Goal: Task Accomplishment & Management: Use online tool/utility

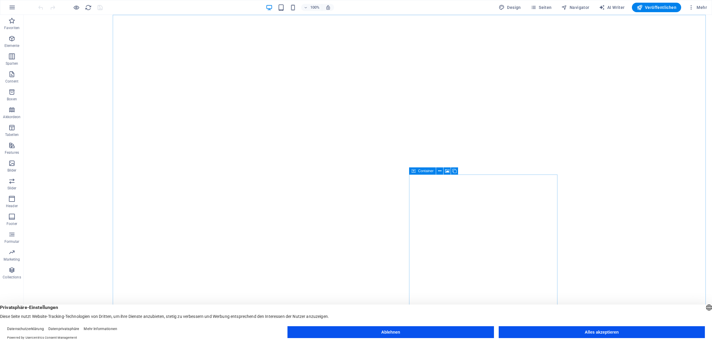
click at [423, 336] on button "Ablehnen" at bounding box center [391, 332] width 206 height 12
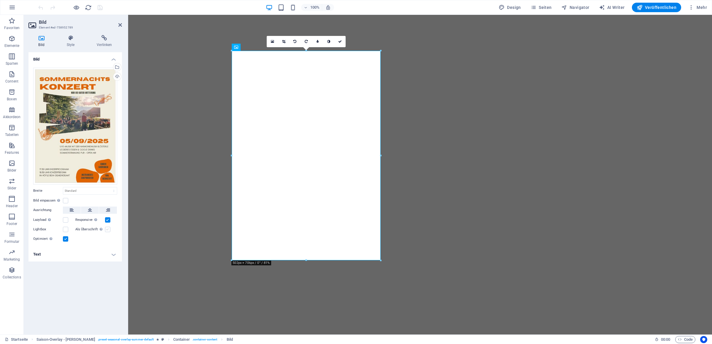
click at [109, 228] on label at bounding box center [107, 229] width 5 height 5
click at [0, 0] on input "Als Überschrift Das Bild in eine H1-Überschrift einfügen. Nützlich, um dem Alte…" at bounding box center [0, 0] width 0 height 0
click at [109, 228] on label at bounding box center [107, 229] width 5 height 5
click at [0, 0] on input "Als Überschrift Das Bild in eine H1-Überschrift einfügen. Nützlich, um dem Alte…" at bounding box center [0, 0] width 0 height 0
click at [110, 254] on h4 "Text" at bounding box center [75, 254] width 94 height 14
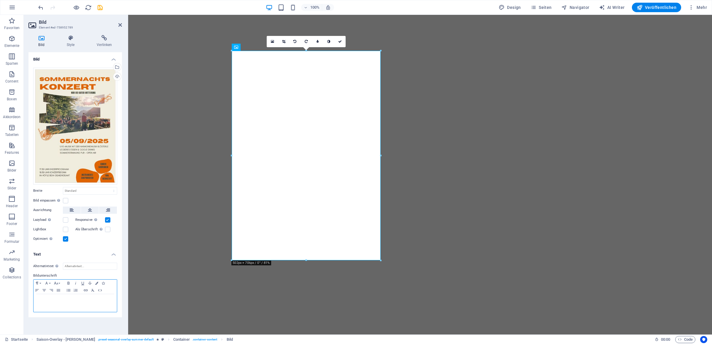
click at [67, 301] on p at bounding box center [75, 299] width 77 height 5
click at [47, 283] on icon "button" at bounding box center [46, 283] width 7 height 5
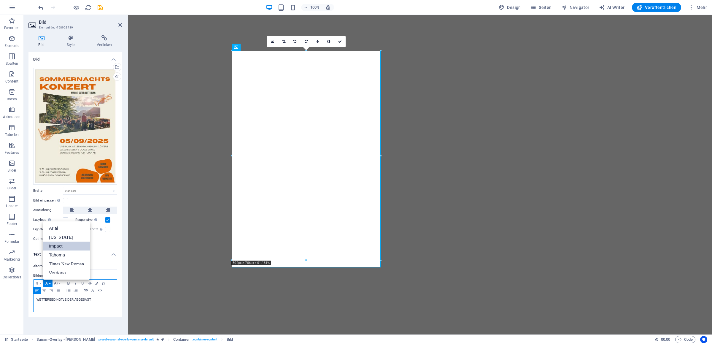
click at [60, 248] on link "Impact" at bounding box center [66, 246] width 47 height 9
click at [50, 283] on button "Font Family" at bounding box center [47, 283] width 9 height 7
click at [60, 271] on link "Verdana" at bounding box center [66, 272] width 47 height 9
click at [67, 282] on icon "button" at bounding box center [68, 283] width 7 height 5
click at [46, 289] on icon "button" at bounding box center [44, 290] width 7 height 5
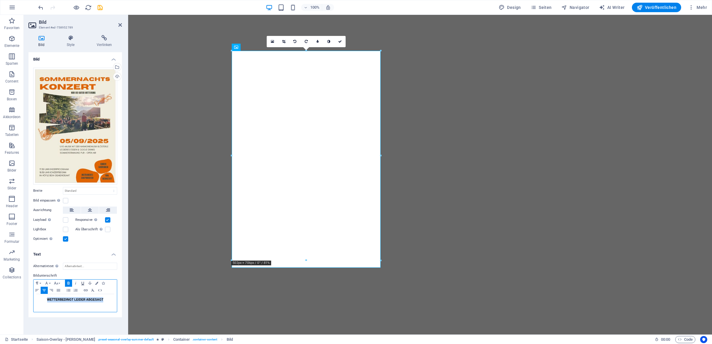
click at [83, 282] on icon "button" at bounding box center [82, 283] width 7 height 5
click at [114, 300] on div "WETTERBEDINGT LEIDER ABGESAGT" at bounding box center [75, 303] width 83 height 18
click at [41, 281] on button "Paragraph Format" at bounding box center [38, 283] width 9 height 7
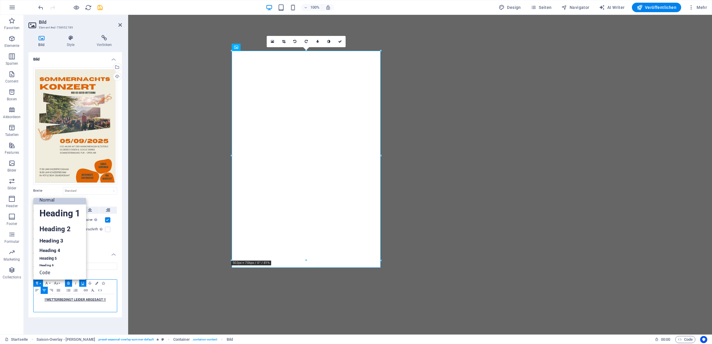
scroll to position [5, 0]
click at [67, 213] on link "Heading 1" at bounding box center [60, 214] width 53 height 18
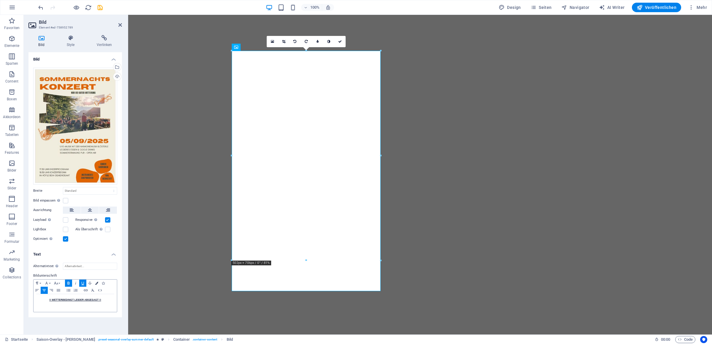
click at [98, 282] on icon "button" at bounding box center [96, 283] width 3 height 3
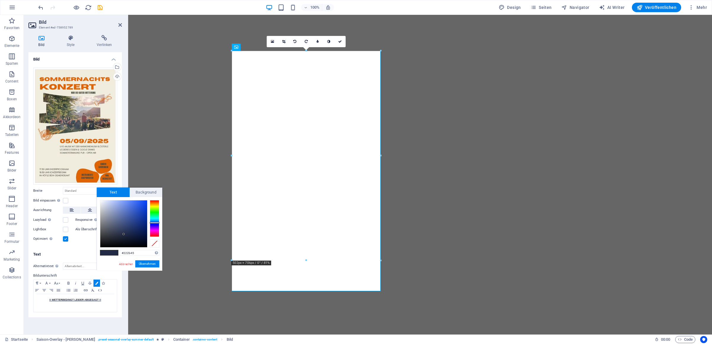
click at [114, 253] on span at bounding box center [113, 252] width 9 height 5
click at [155, 200] on div at bounding box center [154, 218] width 9 height 37
drag, startPoint x: 132, startPoint y: 210, endPoint x: 148, endPoint y: 198, distance: 19.8
click at [148, 198] on div "#ff0900 Unterstützte Formate: #0852ed rgb(8, 82, 237) rgba(8, 82, 237, 90%) hsv…" at bounding box center [130, 277] width 66 height 160
click at [149, 198] on div "#ff0900 Unterstützte Formate: #0852ed rgb(8, 82, 237) rgba(8, 82, 237, 90%) hsv…" at bounding box center [130, 277] width 66 height 160
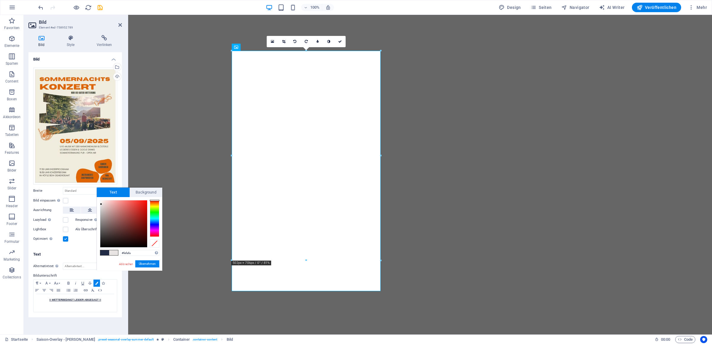
type input "#fef8f8"
click at [101, 200] on div at bounding box center [101, 200] width 2 height 2
click at [150, 190] on span "Background" at bounding box center [146, 192] width 33 height 9
click at [146, 201] on div at bounding box center [123, 223] width 47 height 47
click at [147, 200] on div at bounding box center [123, 223] width 47 height 47
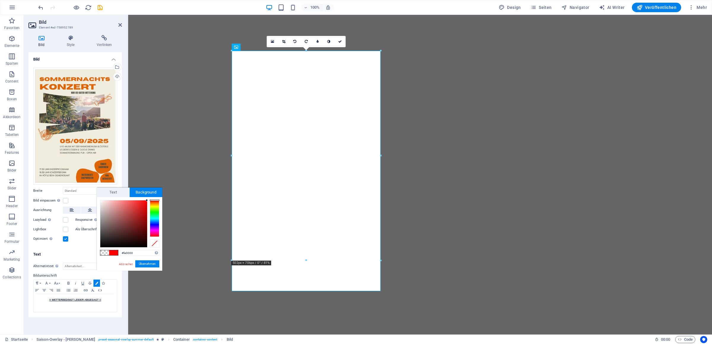
click at [148, 200] on div at bounding box center [147, 200] width 2 height 2
click at [147, 200] on div at bounding box center [146, 200] width 2 height 2
click at [148, 199] on div "#ff0000 Unterstützte Formate: #0852ed rgb(8, 82, 237) rgba(8, 82, 237, 90%) hsv…" at bounding box center [130, 277] width 66 height 160
type input "#ff0000"
click at [153, 200] on div at bounding box center [154, 199] width 9 height 1
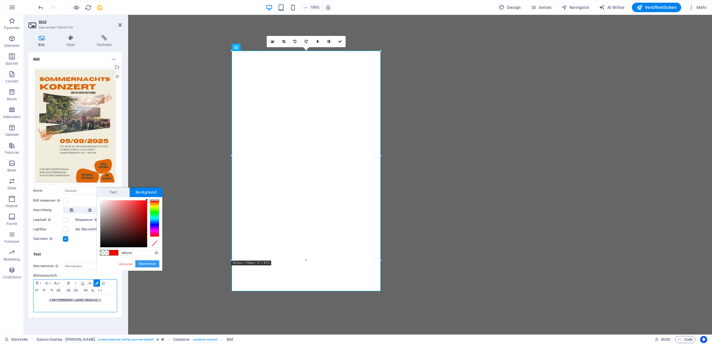
click at [144, 265] on button "Übernehmen" at bounding box center [147, 263] width 24 height 7
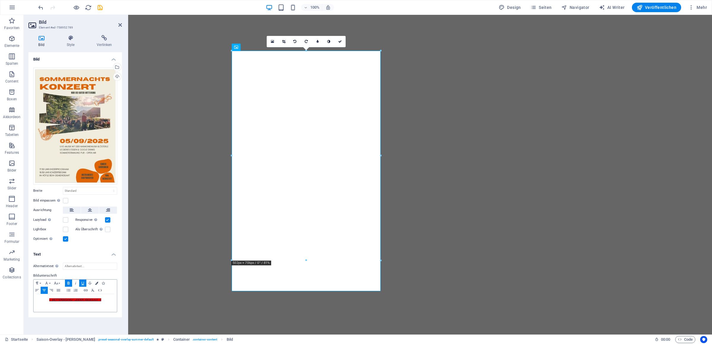
click at [96, 283] on icon "button" at bounding box center [96, 283] width 3 height 3
type input "#222b45"
type input "rgba(0, 0, 0, 0)"
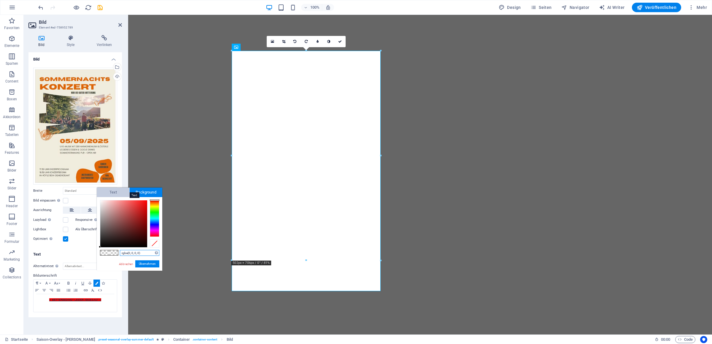
click at [122, 196] on span "Text" at bounding box center [113, 192] width 33 height 9
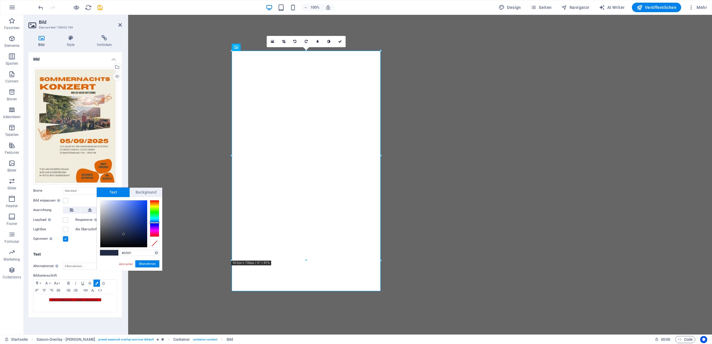
click at [101, 202] on div at bounding box center [123, 223] width 47 height 47
type input "#ffffff"
drag, startPoint x: 101, startPoint y: 200, endPoint x: 96, endPoint y: 199, distance: 5.4
click at [96, 199] on body "Harmoniemusik Klösterle Startseite Favoriten Elemente Spalten Content Boxen Akk…" at bounding box center [356, 172] width 712 height 344
click at [146, 264] on button "Übernehmen" at bounding box center [147, 263] width 24 height 7
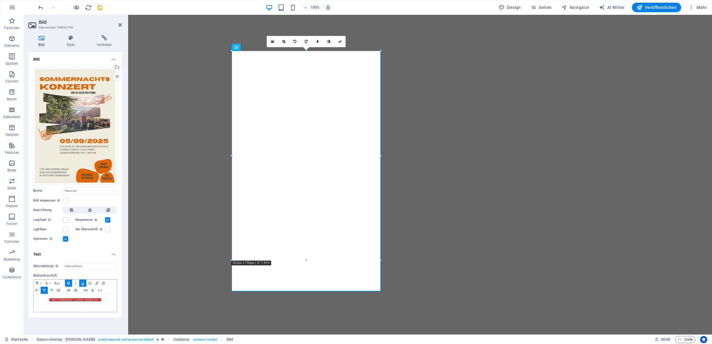
click at [105, 282] on icon "button" at bounding box center [103, 283] width 3 height 3
click at [93, 291] on icon "button" at bounding box center [92, 290] width 3 height 3
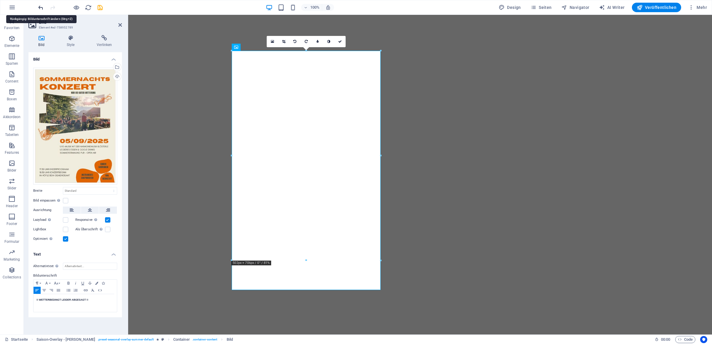
click at [40, 9] on icon "undo" at bounding box center [40, 7] width 7 height 7
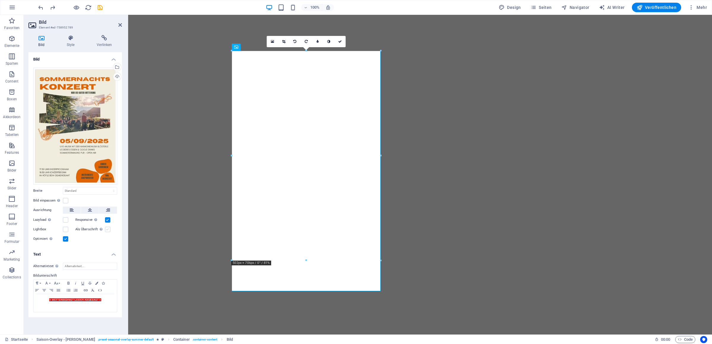
click at [108, 228] on label at bounding box center [107, 229] width 5 height 5
click at [0, 0] on input "Als Überschrift Das Bild in eine H1-Überschrift einfügen. Nützlich, um dem Alte…" at bounding box center [0, 0] width 0 height 0
click at [109, 228] on label at bounding box center [107, 229] width 5 height 5
click at [0, 0] on input "Als Überschrift Das Bild in eine H1-Überschrift einfügen. Nützlich, um dem Alte…" at bounding box center [0, 0] width 0 height 0
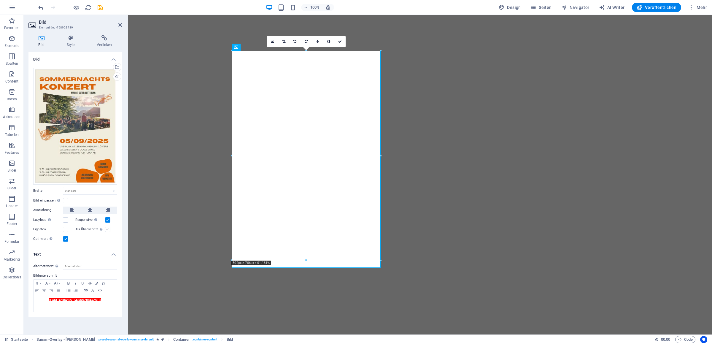
click at [108, 228] on label at bounding box center [107, 229] width 5 height 5
click at [0, 0] on input "Als Überschrift Das Bild in eine H1-Überschrift einfügen. Nützlich, um dem Alte…" at bounding box center [0, 0] width 0 height 0
click at [50, 283] on button "Font Family" at bounding box center [47, 283] width 9 height 7
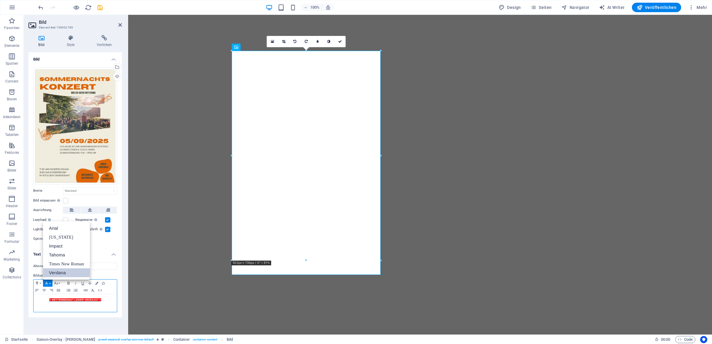
scroll to position [0, 0]
click at [55, 272] on link "Verdana" at bounding box center [66, 272] width 47 height 9
click at [40, 283] on icon "button" at bounding box center [37, 283] width 7 height 5
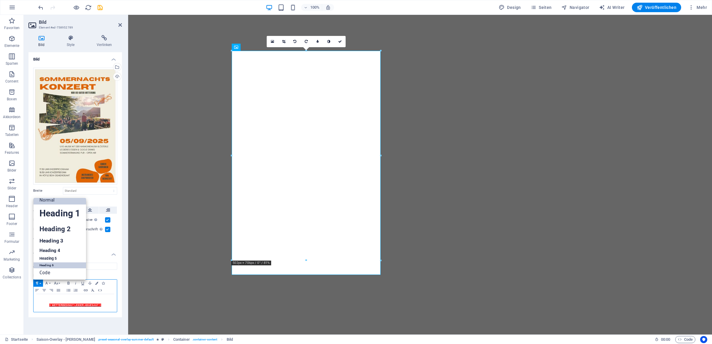
scroll to position [5, 0]
click at [60, 217] on link "Heading 1" at bounding box center [60, 214] width 53 height 18
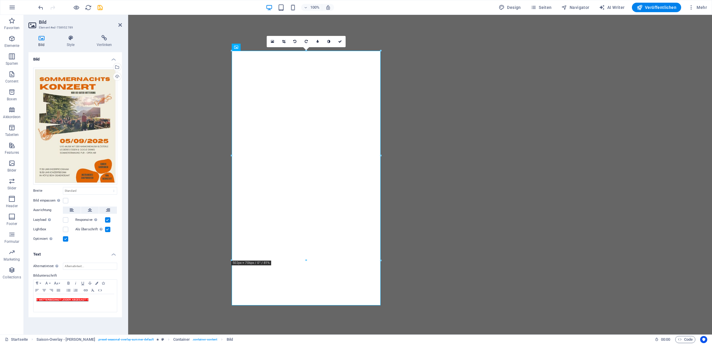
click at [66, 239] on label at bounding box center [65, 238] width 5 height 5
click at [0, 0] on input "Optimiert Bilder werden komprimiert für eine bessere Ladegeschwindigkeit der We…" at bounding box center [0, 0] width 0 height 0
click at [66, 239] on label at bounding box center [65, 238] width 5 height 5
click at [0, 0] on input "Optimiert Bilder werden komprimiert für eine bessere Ladegeschwindigkeit der We…" at bounding box center [0, 0] width 0 height 0
click at [66, 239] on label at bounding box center [65, 238] width 5 height 5
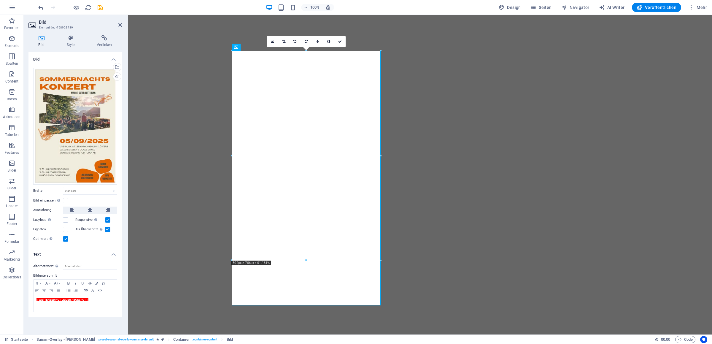
click at [0, 0] on input "Optimiert Bilder werden komprimiert für eine bessere Ladegeschwindigkeit der We…" at bounding box center [0, 0] width 0 height 0
click at [66, 239] on label at bounding box center [65, 238] width 5 height 5
click at [0, 0] on input "Optimiert Bilder werden komprimiert für eine bessere Ladegeschwindigkeit der We…" at bounding box center [0, 0] width 0 height 0
click at [66, 230] on label at bounding box center [65, 229] width 5 height 5
click at [0, 0] on input "Lightbox" at bounding box center [0, 0] width 0 height 0
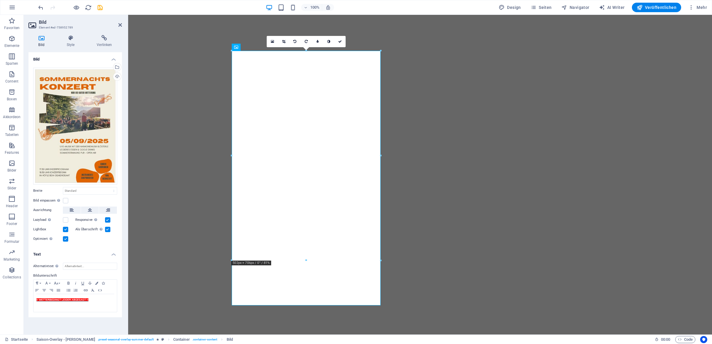
click at [108, 227] on label at bounding box center [107, 229] width 5 height 5
click at [0, 0] on input "Als Überschrift Das Bild in eine H1-Überschrift einfügen. Nützlich, um dem Alte…" at bounding box center [0, 0] width 0 height 0
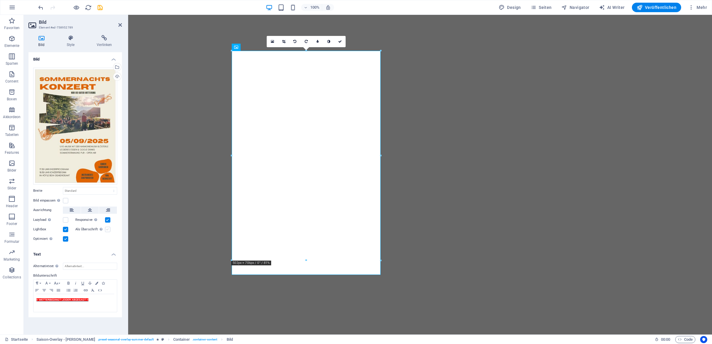
click at [108, 227] on label at bounding box center [107, 229] width 5 height 5
click at [0, 0] on input "Als Überschrift Das Bild in eine H1-Überschrift einfügen. Nützlich, um dem Alte…" at bounding box center [0, 0] width 0 height 0
click at [78, 301] on span "!! WETTERBEDINGT LEIDER ABGESAGT !!" at bounding box center [63, 299] width 52 height 3
click at [111, 302] on h1 "​ !! WETTERBEDINGT LEIDER ABGESAGT !!" at bounding box center [75, 299] width 77 height 5
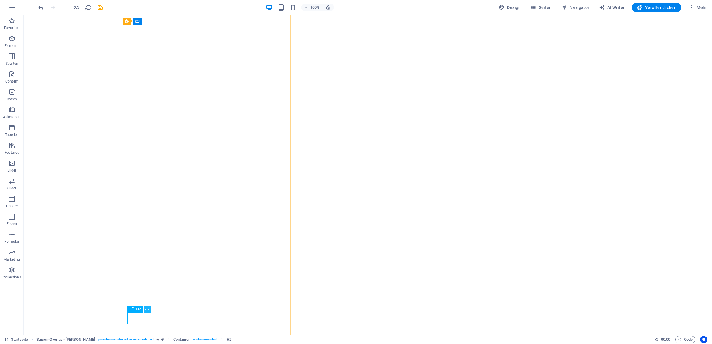
click at [144, 311] on button at bounding box center [147, 309] width 7 height 7
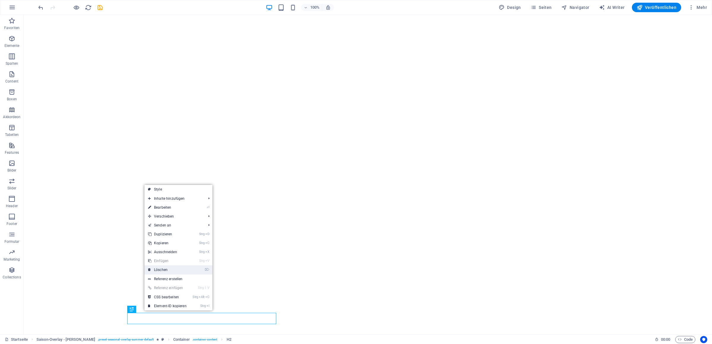
click at [166, 272] on link "⌦ Löschen" at bounding box center [168, 269] width 46 height 9
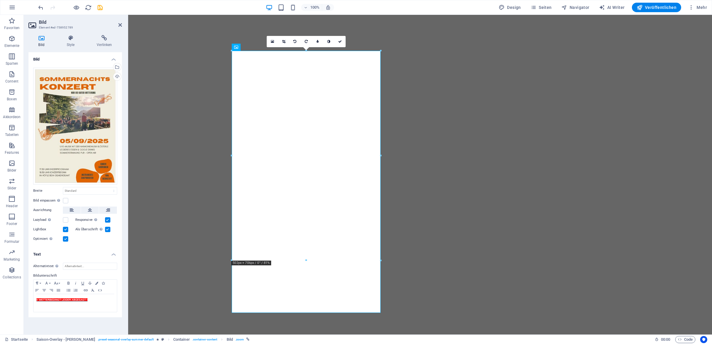
click at [66, 240] on label at bounding box center [65, 238] width 5 height 5
click at [0, 0] on input "Optimiert Bilder werden komprimiert für eine bessere Ladegeschwindigkeit der We…" at bounding box center [0, 0] width 0 height 0
click at [110, 230] on label at bounding box center [107, 229] width 5 height 5
click at [0, 0] on input "Als Überschrift Das Bild in eine H1-Überschrift einfügen. Nützlich, um dem Alte…" at bounding box center [0, 0] width 0 height 0
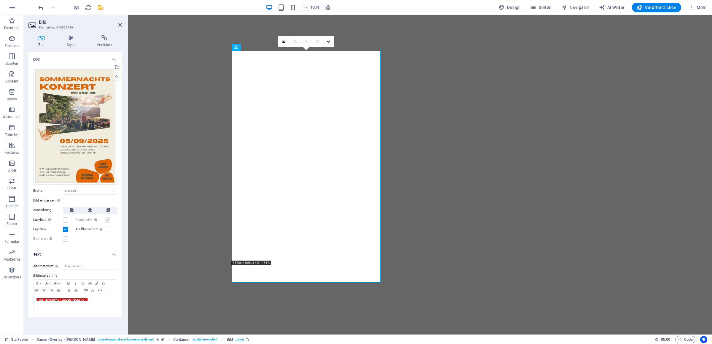
click at [66, 239] on label at bounding box center [65, 238] width 5 height 5
click at [0, 0] on input "Optimiert Bilder werden komprimiert für eine bessere Ladegeschwindigkeit der We…" at bounding box center [0, 0] width 0 height 0
click at [65, 230] on label at bounding box center [65, 229] width 5 height 5
click at [0, 0] on input "Lightbox" at bounding box center [0, 0] width 0 height 0
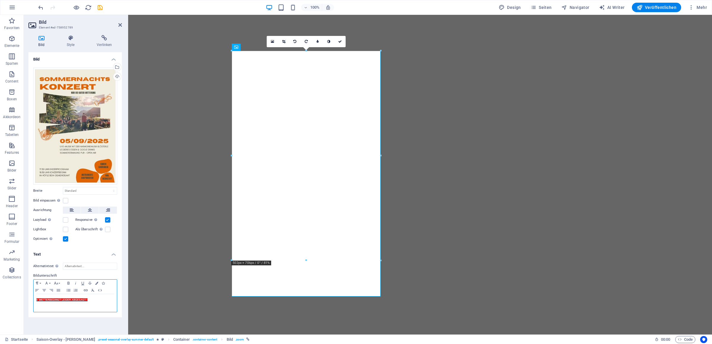
click at [110, 302] on h1 "​ !! WETTERBEDINGT LEIDER ABGESAGT !" at bounding box center [75, 299] width 77 height 5
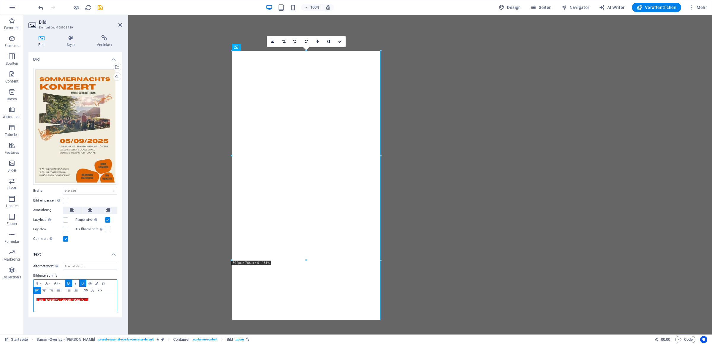
click at [45, 292] on icon "button" at bounding box center [44, 290] width 7 height 5
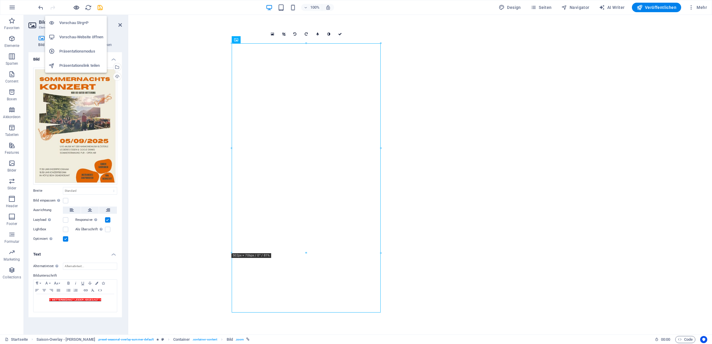
click at [78, 4] on icon "button" at bounding box center [76, 7] width 7 height 7
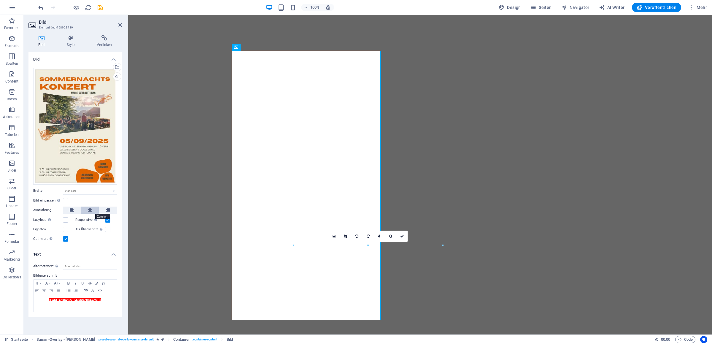
click at [91, 211] on icon at bounding box center [90, 210] width 4 height 7
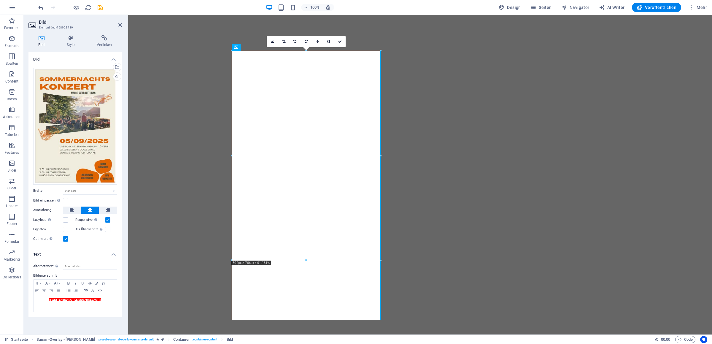
click at [91, 211] on icon at bounding box center [90, 210] width 4 height 7
click at [106, 229] on label at bounding box center [107, 229] width 5 height 5
click at [0, 0] on input "Als Überschrift Das Bild in eine H1-Überschrift einfügen. Nützlich, um dem Alte…" at bounding box center [0, 0] width 0 height 0
click at [75, 6] on icon "button" at bounding box center [76, 7] width 7 height 7
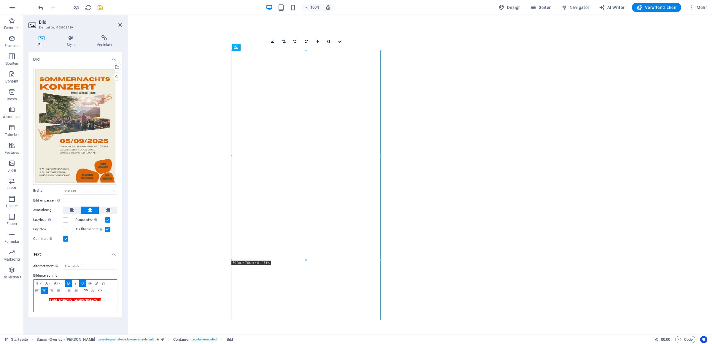
drag, startPoint x: 114, startPoint y: 307, endPoint x: 119, endPoint y: 308, distance: 5.2
click at [117, 308] on div "​ !! WETTERBEDINGT LEIDER ABGESAGT !!" at bounding box center [75, 303] width 83 height 18
click at [66, 238] on label at bounding box center [65, 238] width 5 height 5
click at [0, 0] on input "Optimiert Bilder werden komprimiert für eine bessere Ladegeschwindigkeit der We…" at bounding box center [0, 0] width 0 height 0
click at [107, 231] on label at bounding box center [107, 229] width 5 height 5
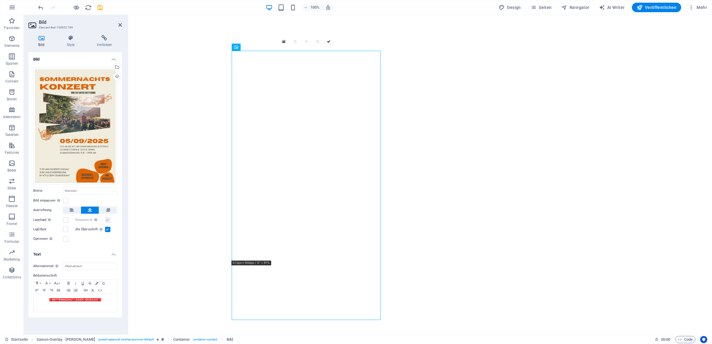
click at [0, 0] on input "Als Überschrift Das Bild in eine H1-Überschrift einfügen. Nützlich, um dem Alte…" at bounding box center [0, 0] width 0 height 0
click at [94, 211] on button at bounding box center [90, 210] width 18 height 7
click at [77, 214] on div "Ausrichtung" at bounding box center [75, 210] width 84 height 7
click at [74, 210] on button at bounding box center [72, 210] width 18 height 7
click at [86, 207] on button at bounding box center [90, 210] width 18 height 7
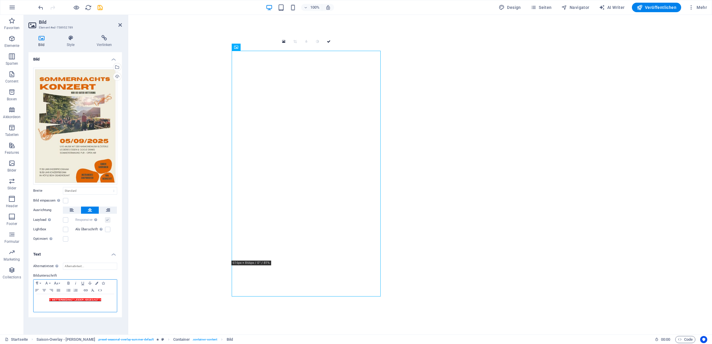
click at [54, 301] on span "!! WETTERBEDINGT LEIDER ABGESAGT !!" at bounding box center [75, 299] width 52 height 3
click at [37, 281] on button "Paragraph Format" at bounding box center [38, 283] width 9 height 7
click at [53, 216] on link "Heading 1" at bounding box center [60, 214] width 53 height 18
click at [109, 229] on label at bounding box center [107, 229] width 5 height 5
click at [0, 0] on input "Als Überschrift Das Bild in eine H1-Überschrift einfügen. Nützlich, um dem Alte…" at bounding box center [0, 0] width 0 height 0
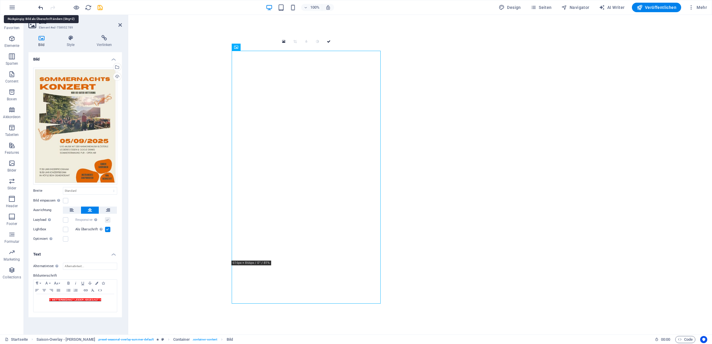
click at [39, 10] on icon "undo" at bounding box center [40, 7] width 7 height 7
click at [39, 9] on icon "undo" at bounding box center [40, 7] width 7 height 7
click at [39, 7] on icon "undo" at bounding box center [40, 7] width 7 height 7
click at [40, 7] on icon "undo" at bounding box center [40, 7] width 7 height 7
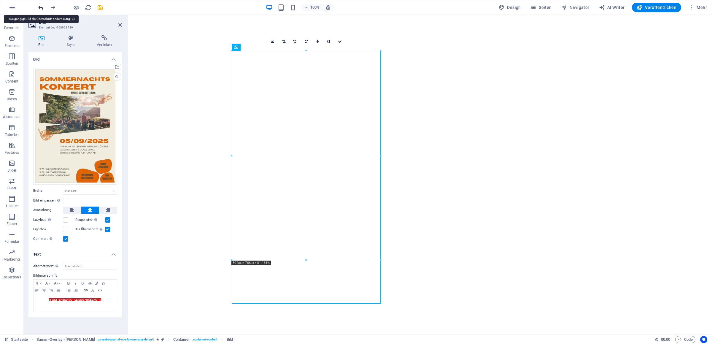
click at [40, 6] on icon "undo" at bounding box center [40, 7] width 7 height 7
click at [41, 6] on icon "undo" at bounding box center [40, 7] width 7 height 7
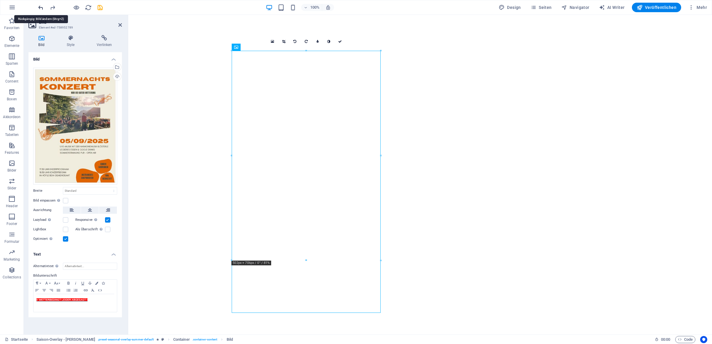
click at [41, 4] on icon "undo" at bounding box center [40, 7] width 7 height 7
click at [42, 4] on div at bounding box center [70, 7] width 66 height 9
click at [42, 3] on div at bounding box center [70, 7] width 66 height 9
click at [40, 7] on icon "undo" at bounding box center [40, 7] width 7 height 7
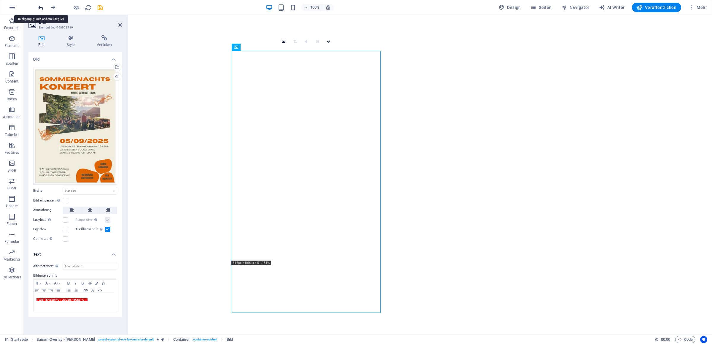
click at [40, 7] on icon "undo" at bounding box center [40, 7] width 7 height 7
click at [40, 6] on icon "undo" at bounding box center [40, 7] width 7 height 7
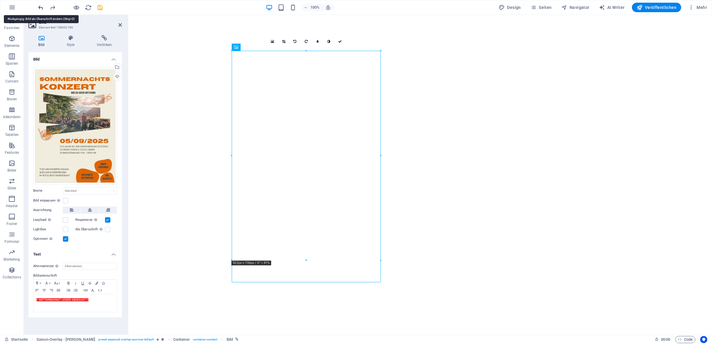
click at [40, 5] on icon "undo" at bounding box center [40, 7] width 7 height 7
click at [41, 4] on icon "undo" at bounding box center [40, 7] width 7 height 7
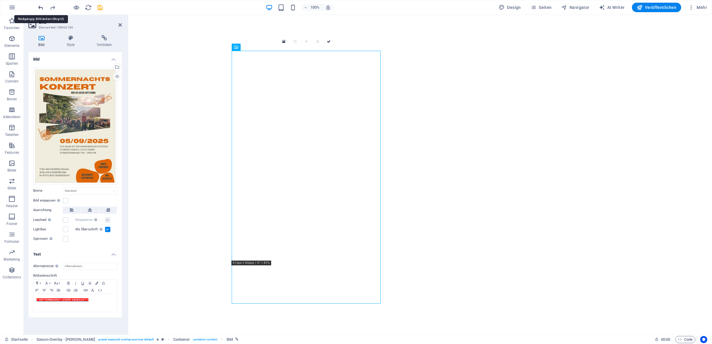
click at [41, 8] on icon "undo" at bounding box center [40, 7] width 7 height 7
click at [41, 6] on icon "undo" at bounding box center [40, 7] width 7 height 7
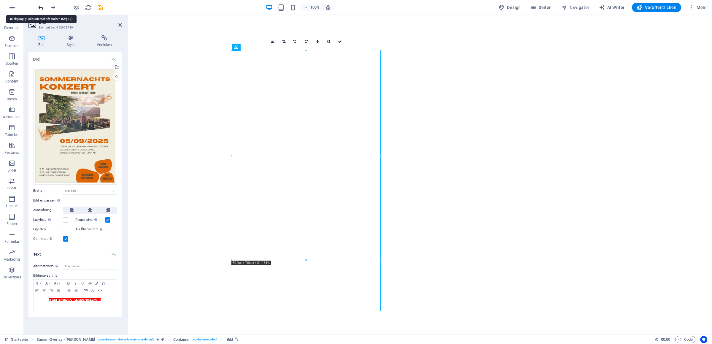
click at [41, 6] on icon "undo" at bounding box center [40, 7] width 7 height 7
click at [52, 10] on icon "redo" at bounding box center [52, 7] width 7 height 7
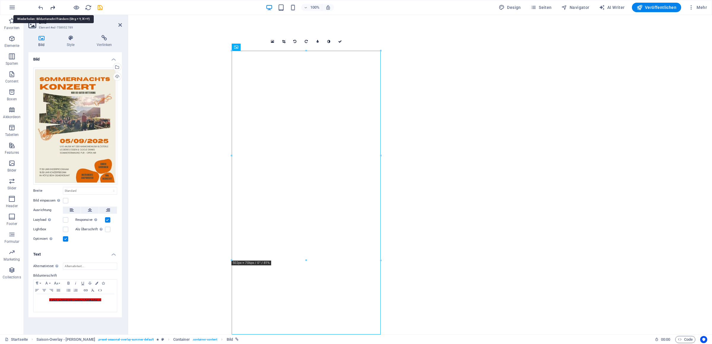
click at [52, 10] on icon "redo" at bounding box center [52, 7] width 7 height 7
click at [98, 5] on icon "save" at bounding box center [100, 7] width 7 height 7
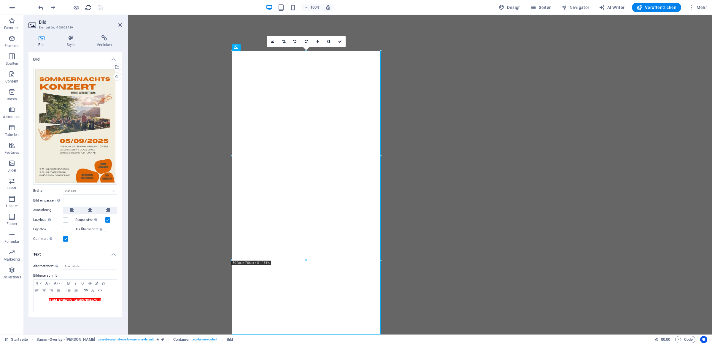
click at [91, 8] on icon "reload" at bounding box center [88, 7] width 7 height 7
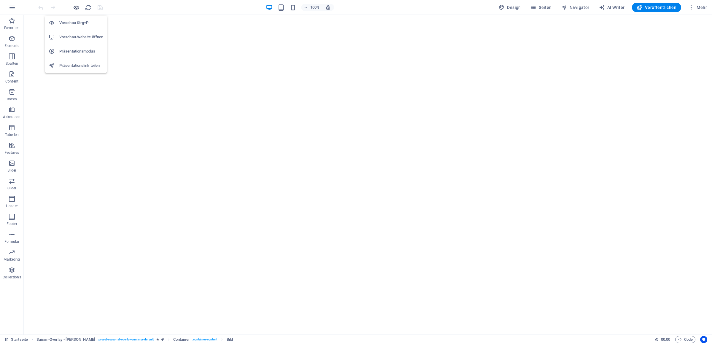
click at [76, 7] on icon "button" at bounding box center [76, 7] width 7 height 7
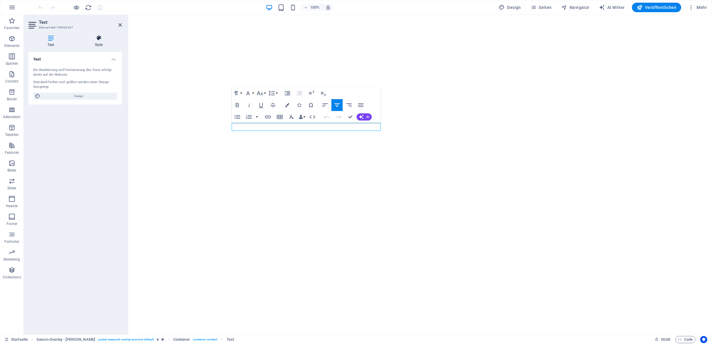
click at [98, 41] on h4 "Style" at bounding box center [99, 41] width 46 height 12
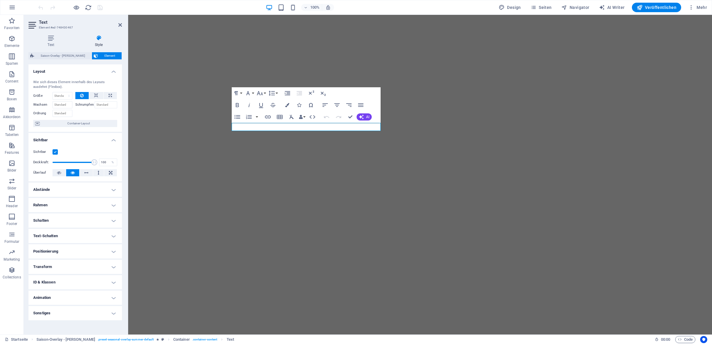
click at [56, 152] on label at bounding box center [55, 151] width 5 height 5
click at [57, 152] on label at bounding box center [55, 151] width 5 height 5
click at [0, 0] on input "Sichtbar" at bounding box center [0, 0] width 0 height 0
click at [48, 37] on icon at bounding box center [50, 38] width 45 height 6
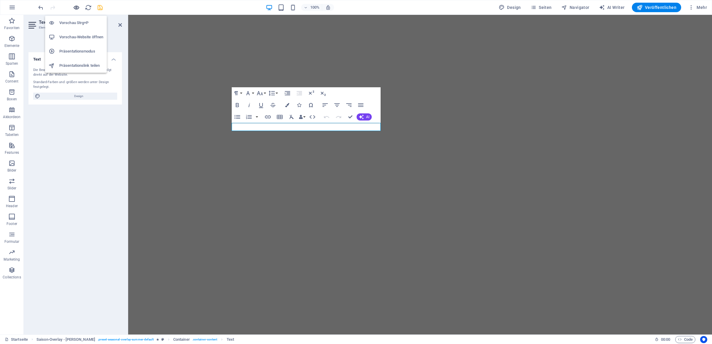
click at [75, 6] on icon "button" at bounding box center [76, 7] width 7 height 7
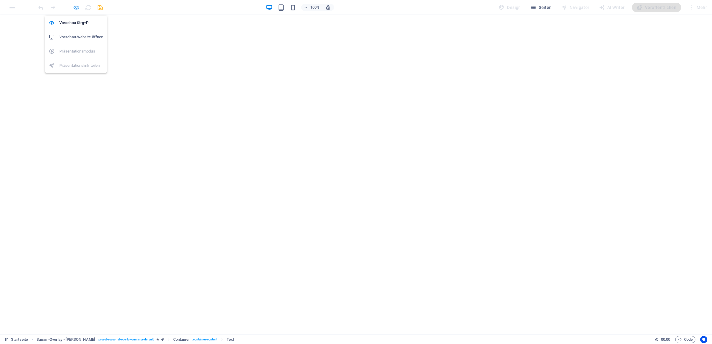
click at [75, 7] on icon "button" at bounding box center [76, 7] width 7 height 7
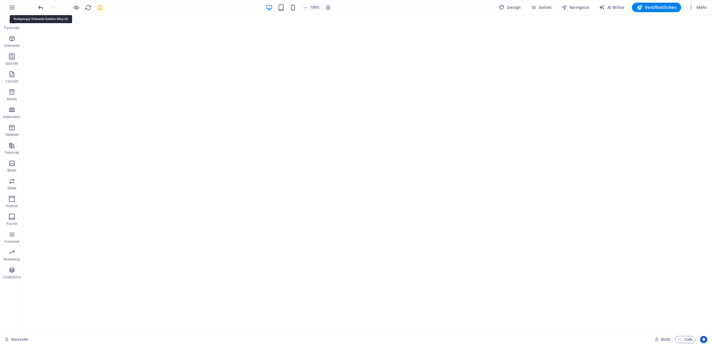
click at [40, 9] on icon "undo" at bounding box center [40, 7] width 7 height 7
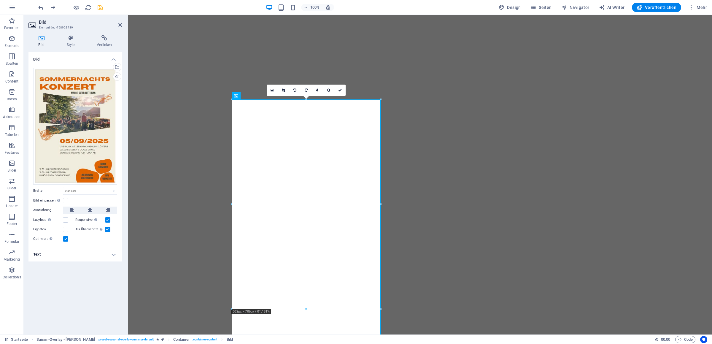
click at [113, 256] on h4 "Text" at bounding box center [75, 254] width 94 height 14
drag, startPoint x: 113, startPoint y: 305, endPoint x: 39, endPoint y: 293, distance: 74.6
click at [39, 294] on div "!! WETTERBEDINGT LEIDER ABGESAGT !!" at bounding box center [75, 303] width 83 height 18
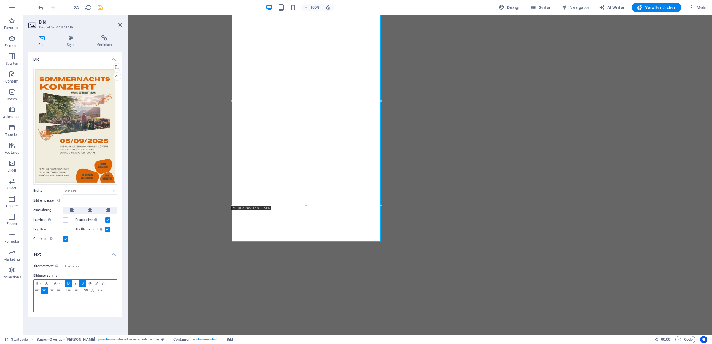
click at [44, 305] on div "​" at bounding box center [75, 303] width 83 height 18
click at [109, 228] on label at bounding box center [107, 229] width 5 height 5
click at [0, 0] on input "Als Überschrift Das Bild in eine H1-Überschrift einfügen. Nützlich, um dem Alte…" at bounding box center [0, 0] width 0 height 0
click at [88, 211] on icon at bounding box center [90, 210] width 4 height 7
click at [75, 37] on icon at bounding box center [71, 38] width 28 height 6
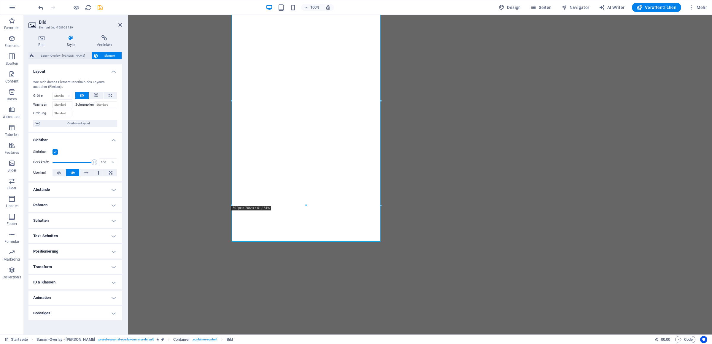
click at [74, 234] on h4 "Text-Schatten" at bounding box center [75, 236] width 94 height 14
click at [77, 248] on button "Ohne" at bounding box center [77, 247] width 26 height 7
click at [99, 249] on span "Außen" at bounding box center [103, 247] width 9 height 7
type input "2"
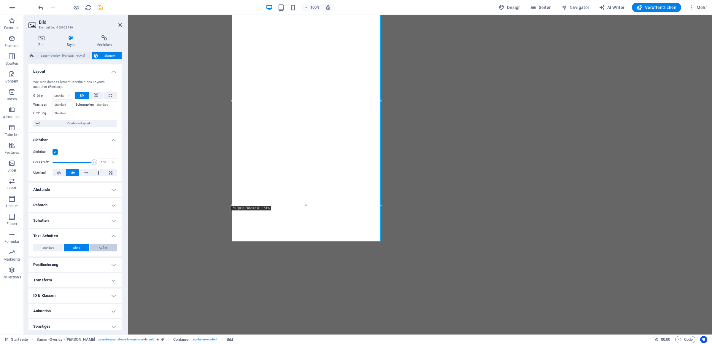
type input "4"
click at [55, 245] on button "Standard" at bounding box center [48, 247] width 30 height 7
click at [67, 247] on button "Ohne" at bounding box center [77, 247] width 26 height 7
click at [58, 250] on button "Standard" at bounding box center [48, 247] width 30 height 7
click at [104, 236] on h4 "Text-Schatten" at bounding box center [75, 234] width 94 height 11
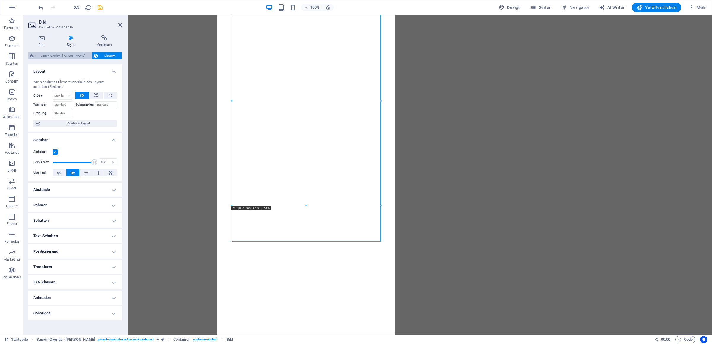
click at [65, 55] on span "Saison-Overlay - [PERSON_NAME]" at bounding box center [63, 55] width 54 height 7
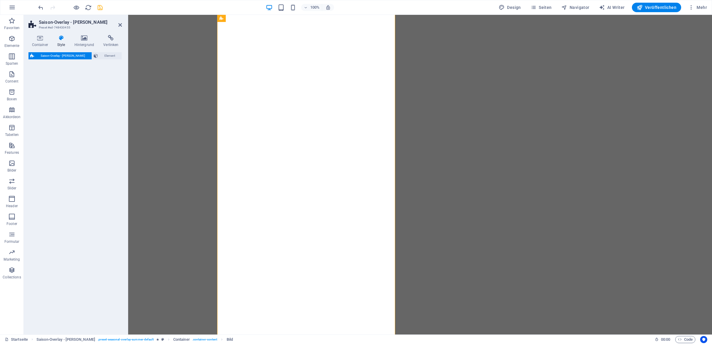
select select "px"
select select "rem"
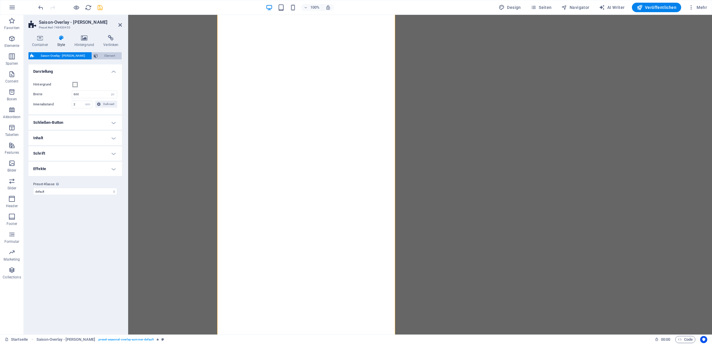
click at [100, 55] on span "Element" at bounding box center [110, 55] width 20 height 7
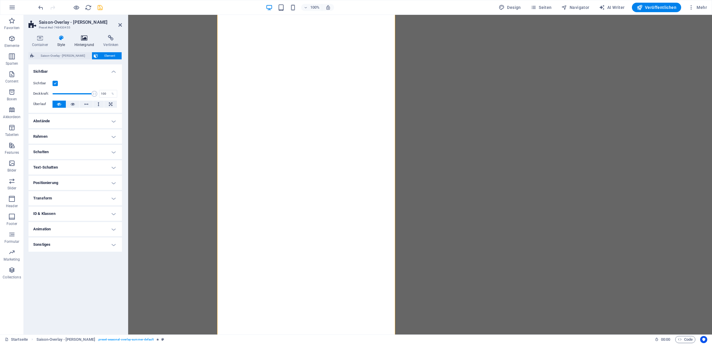
click at [87, 42] on h4 "Hintergrund" at bounding box center [85, 41] width 29 height 12
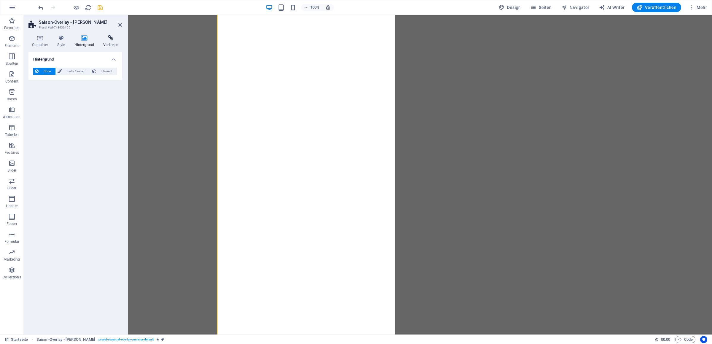
click at [108, 43] on h4 "Verlinken" at bounding box center [111, 41] width 22 height 12
drag, startPoint x: 61, startPoint y: 42, endPoint x: 64, endPoint y: 42, distance: 3.1
click at [61, 42] on h4 "Style" at bounding box center [62, 41] width 17 height 12
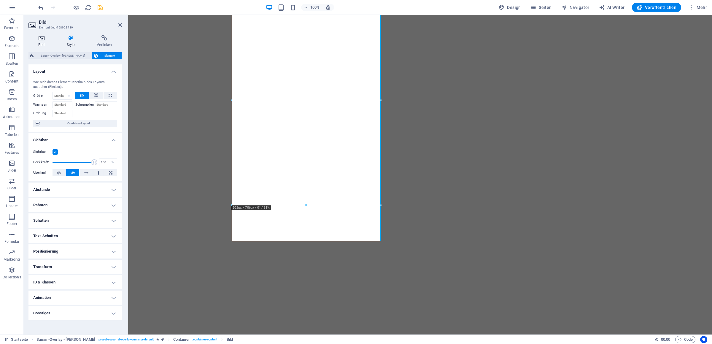
click at [47, 42] on h4 "Bild" at bounding box center [42, 41] width 28 height 12
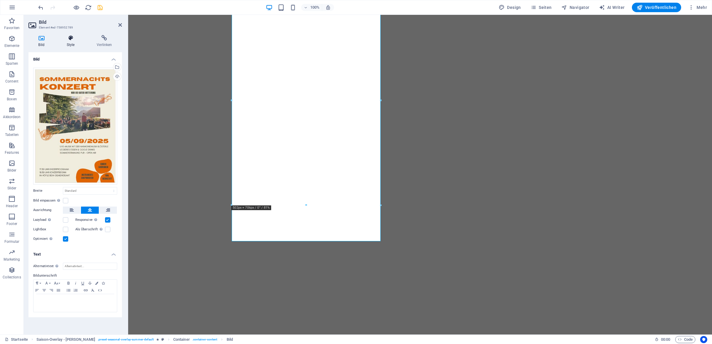
click at [71, 43] on h4 "Style" at bounding box center [72, 41] width 30 height 12
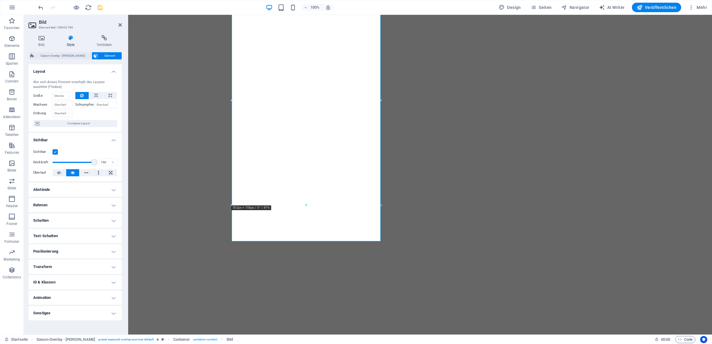
click at [98, 237] on h4 "Text-Schatten" at bounding box center [75, 236] width 94 height 14
click at [100, 233] on h4 "Text-Schatten" at bounding box center [75, 234] width 94 height 11
click at [102, 9] on icon "save" at bounding box center [100, 7] width 7 height 7
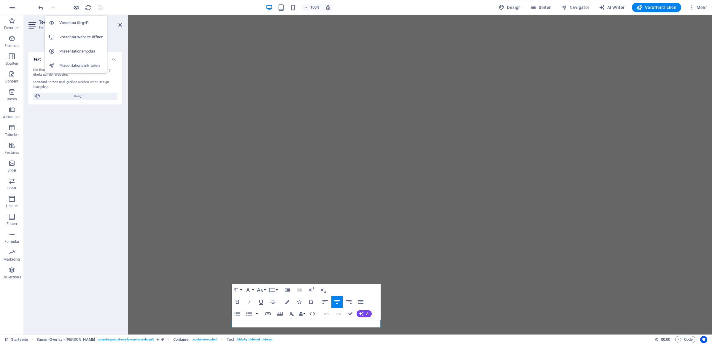
click at [78, 6] on icon "button" at bounding box center [76, 7] width 7 height 7
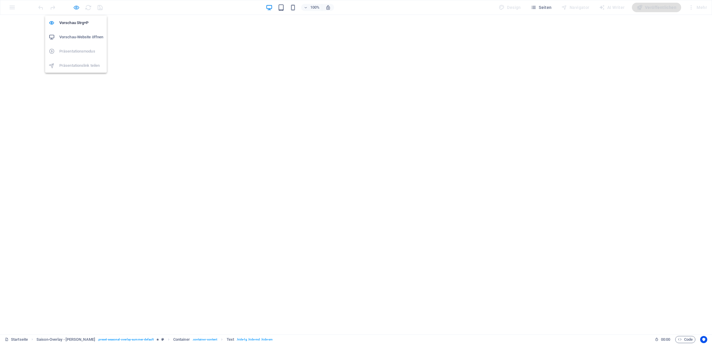
click at [77, 8] on icon "button" at bounding box center [76, 7] width 7 height 7
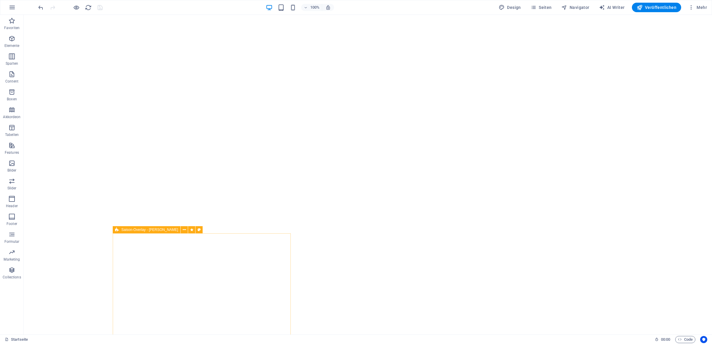
click at [137, 231] on span "Saison-Overlay - [PERSON_NAME]" at bounding box center [149, 230] width 57 height 4
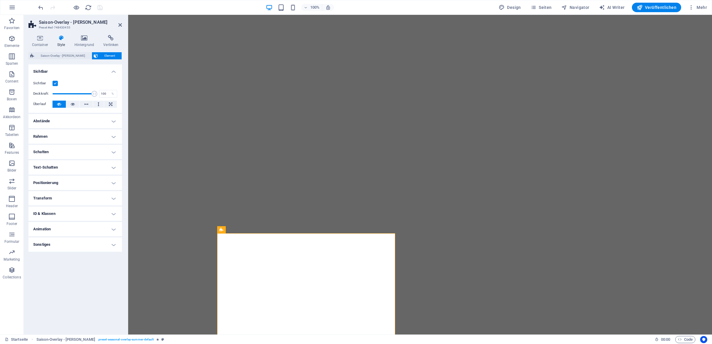
click at [111, 243] on h4 "Sonstiges" at bounding box center [75, 244] width 94 height 14
click at [114, 231] on h4 "Animation" at bounding box center [75, 229] width 94 height 14
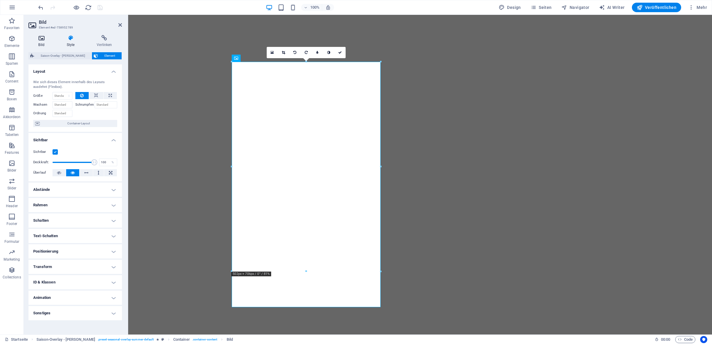
click at [40, 37] on icon at bounding box center [41, 38] width 26 height 6
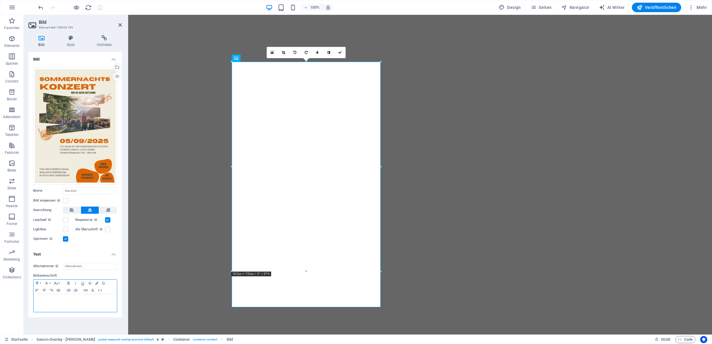
click at [93, 301] on p at bounding box center [75, 299] width 77 height 5
click at [88, 313] on div "Bildunterschrift Paragraph Format Normal Heading 1 Heading 2 Heading 3 Heading …" at bounding box center [75, 292] width 84 height 40
click at [94, 307] on div at bounding box center [75, 303] width 83 height 18
click at [96, 283] on icon "button" at bounding box center [96, 283] width 3 height 3
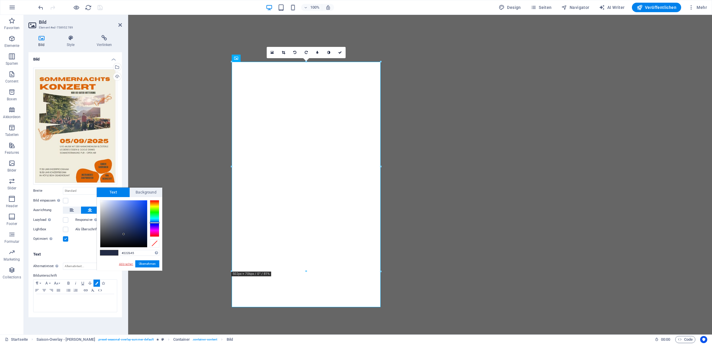
click at [129, 265] on link "Abbrechen" at bounding box center [125, 264] width 15 height 4
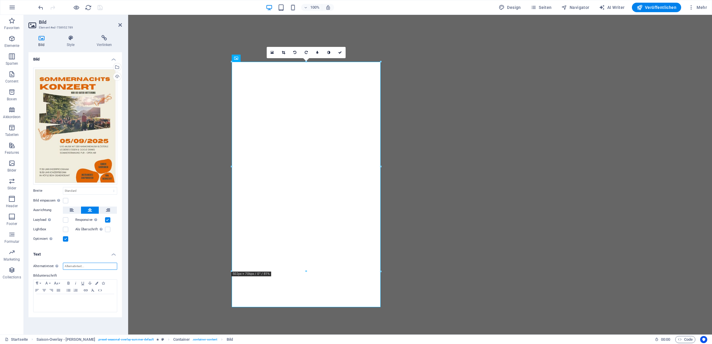
click at [113, 267] on input "Alternativtext Der Alternativtext wird von Geräten verwendet, die keine Bilder …" at bounding box center [90, 266] width 54 height 7
click at [94, 301] on p at bounding box center [75, 299] width 77 height 5
click at [108, 264] on input "xsxsx" at bounding box center [90, 266] width 54 height 7
type input "x"
click at [693, 8] on icon "button" at bounding box center [692, 7] width 6 height 6
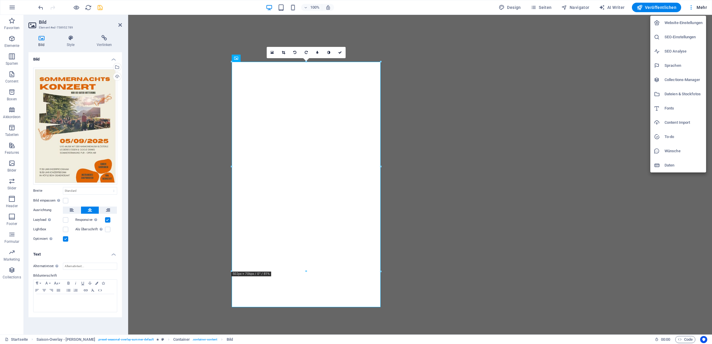
click at [87, 117] on div at bounding box center [356, 172] width 712 height 344
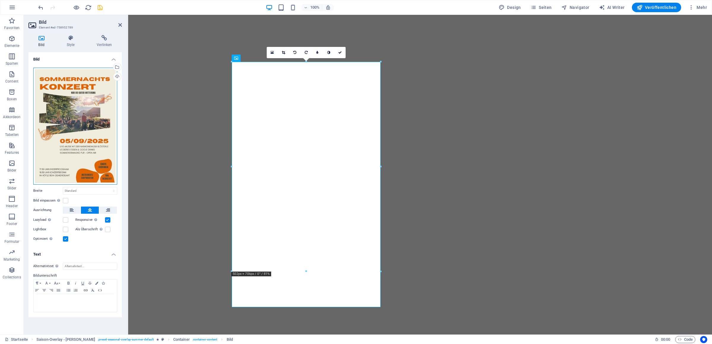
click at [96, 121] on div "Ziehe Dateien zum Hochladen hierher oder klicke hier, um aus Dateien oder koste…" at bounding box center [75, 126] width 84 height 117
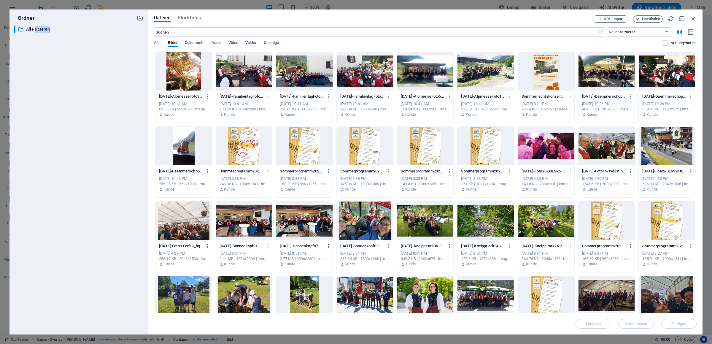
click at [536, 75] on div at bounding box center [546, 71] width 56 height 39
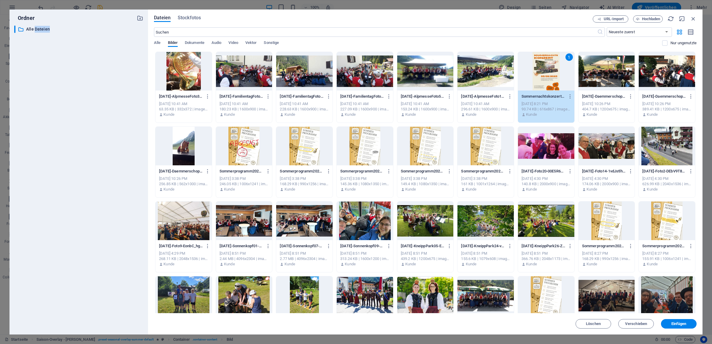
click at [536, 75] on div "1" at bounding box center [546, 71] width 56 height 39
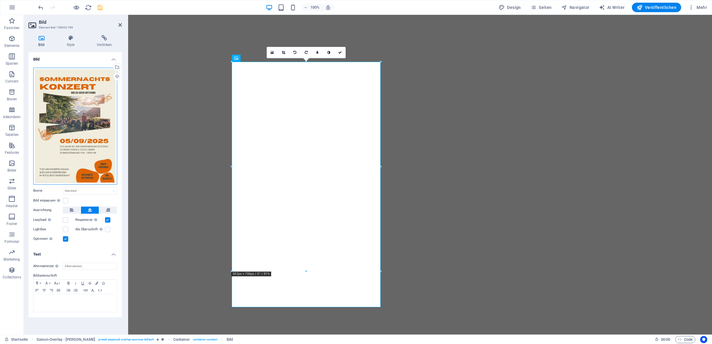
click at [105, 101] on div "Ziehe Dateien zum Hochladen hierher oder klicke hier, um aus Dateien oder koste…" at bounding box center [75, 126] width 84 height 117
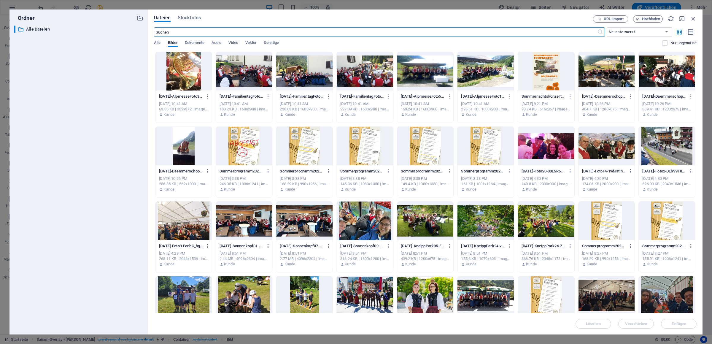
click at [474, 150] on div at bounding box center [486, 146] width 56 height 39
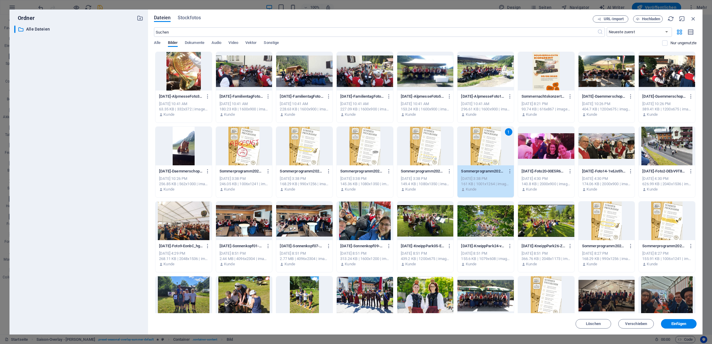
click at [474, 150] on div "1" at bounding box center [486, 146] width 56 height 39
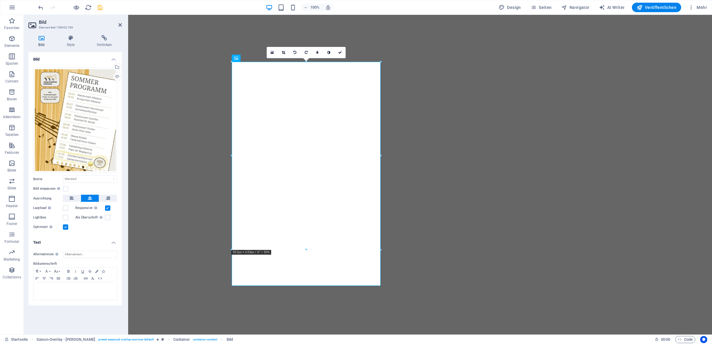
click at [239, 61] on div at bounding box center [306, 62] width 149 height 2
click at [238, 60] on icon at bounding box center [236, 58] width 4 height 7
click at [238, 59] on icon at bounding box center [236, 58] width 4 height 7
click at [239, 59] on div "Bild" at bounding box center [240, 58] width 17 height 7
click at [119, 67] on div "Wähle aus deinen Dateien, Stockfotos oder lade Dateien hoch" at bounding box center [116, 67] width 9 height 9
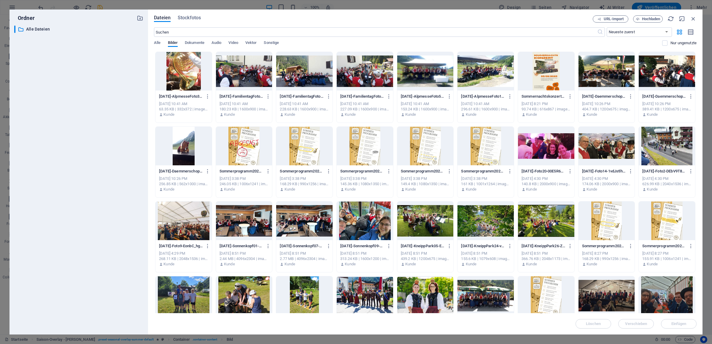
click at [531, 77] on div at bounding box center [546, 71] width 56 height 39
click at [530, 77] on div at bounding box center [546, 71] width 56 height 39
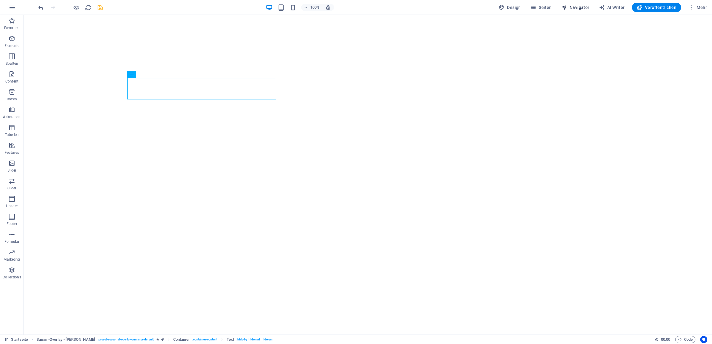
click at [586, 8] on span "Navigator" at bounding box center [576, 7] width 28 height 6
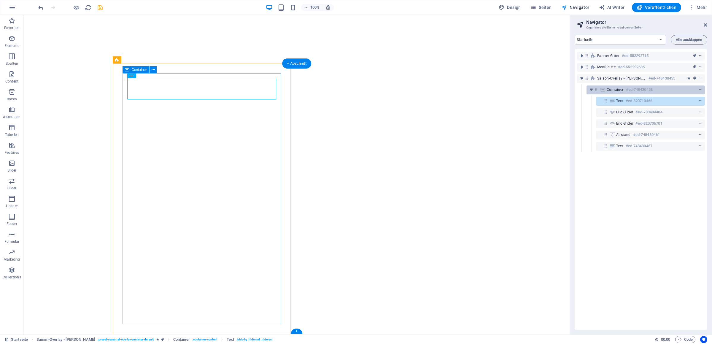
click at [622, 93] on div "Container #ed-748430458" at bounding box center [641, 89] width 69 height 7
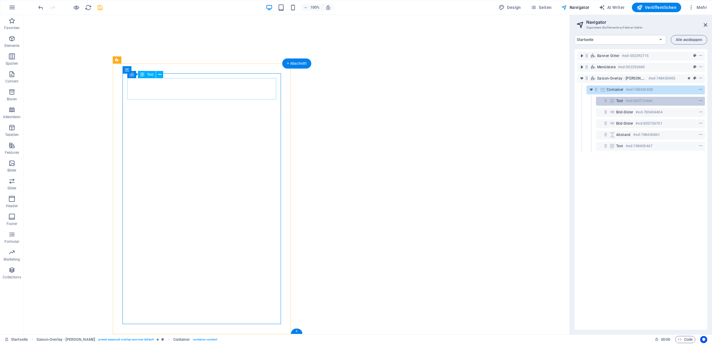
click at [619, 101] on span "Text" at bounding box center [620, 101] width 7 height 5
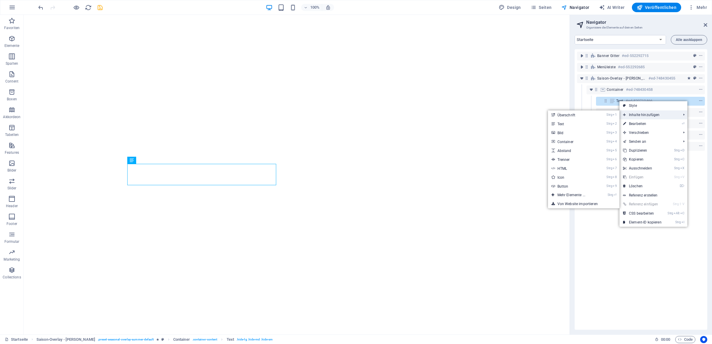
click at [635, 114] on span "Inhalte hinzufügen" at bounding box center [649, 114] width 59 height 9
click at [586, 133] on link "Strg 3 Bild" at bounding box center [572, 132] width 49 height 9
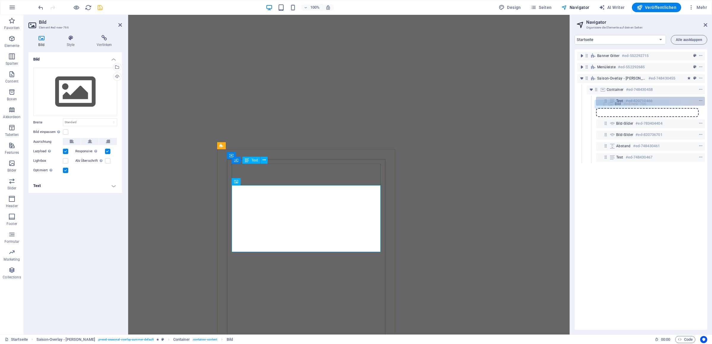
drag, startPoint x: 607, startPoint y: 112, endPoint x: 607, endPoint y: 102, distance: 9.8
click at [607, 102] on div "Banner [PERSON_NAME] #ed-552292715 Menüleiste #ed-552292685 Saison-Overlay - [P…" at bounding box center [641, 189] width 133 height 281
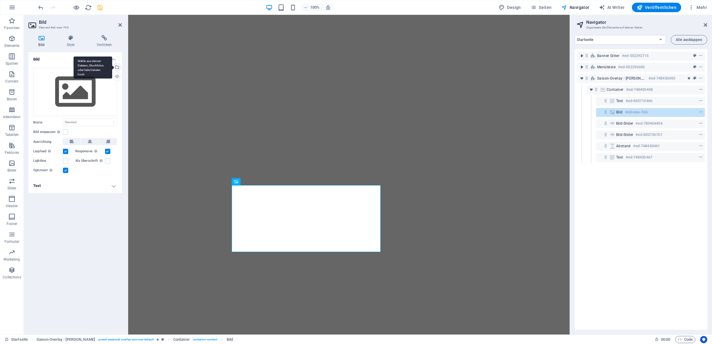
click at [118, 65] on div "Wähle aus deinen Dateien, Stockfotos oder lade Dateien hoch" at bounding box center [116, 67] width 9 height 9
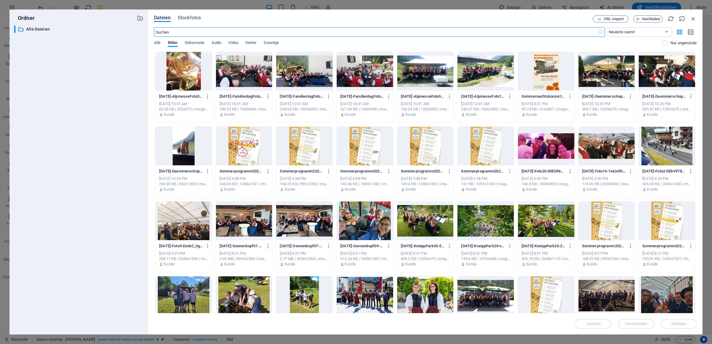
click at [546, 83] on div at bounding box center [546, 71] width 56 height 39
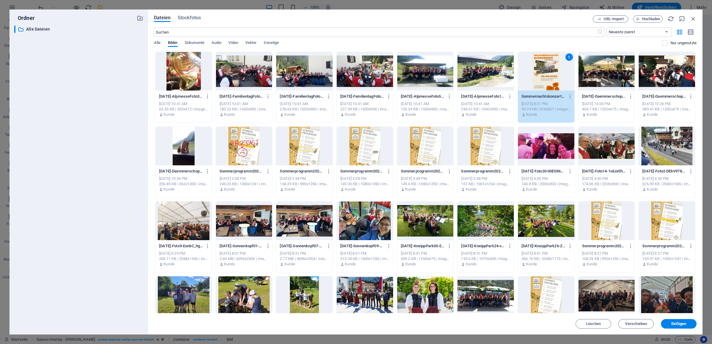
click at [545, 83] on div "1" at bounding box center [546, 71] width 56 height 39
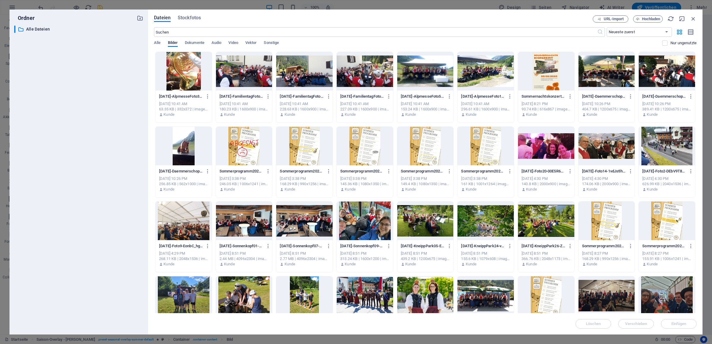
click at [545, 83] on div at bounding box center [546, 71] width 56 height 39
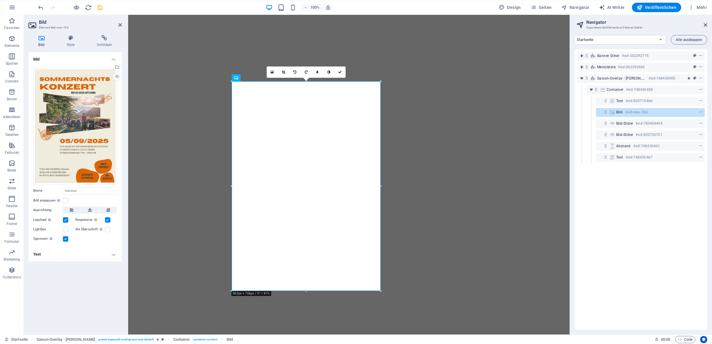
click at [115, 256] on h4 "Text" at bounding box center [75, 254] width 94 height 14
click at [71, 299] on p at bounding box center [75, 299] width 77 height 5
click at [37, 282] on icon "button" at bounding box center [37, 283] width 7 height 5
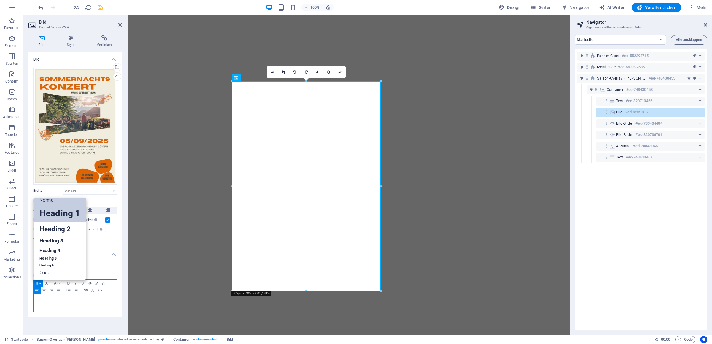
click at [74, 216] on link "Heading 1" at bounding box center [60, 214] width 53 height 18
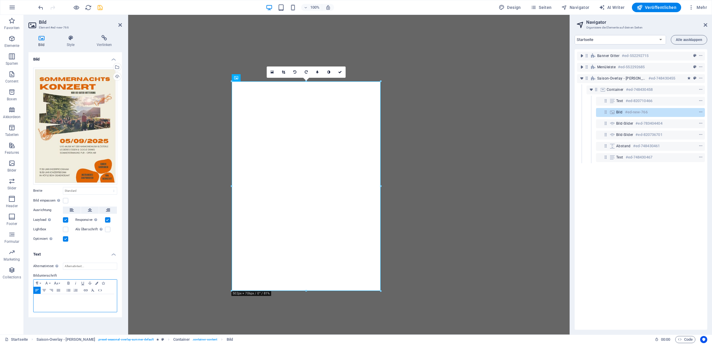
click at [50, 301] on h1 at bounding box center [75, 299] width 77 height 5
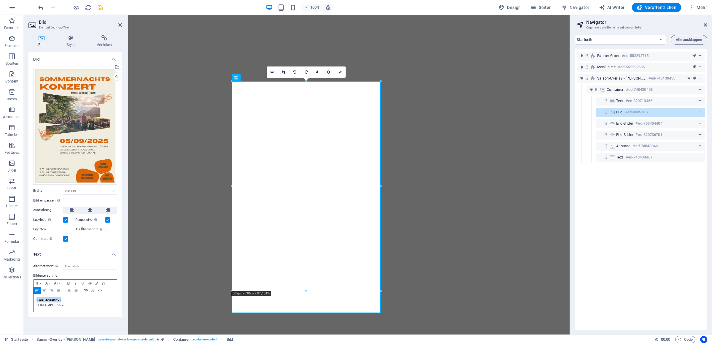
click at [40, 281] on icon "button" at bounding box center [37, 283] width 7 height 5
click at [59, 216] on link "Heading 1" at bounding box center [60, 214] width 53 height 18
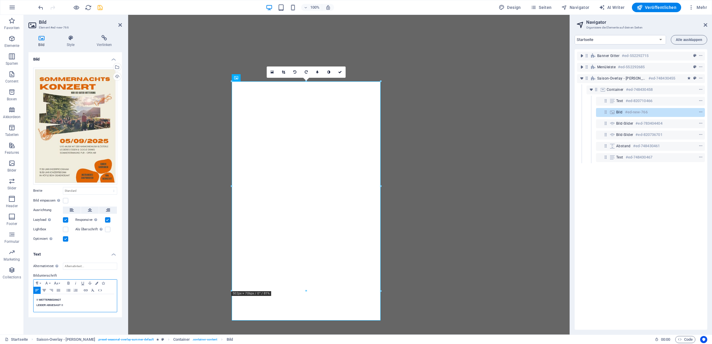
click at [45, 290] on icon "button" at bounding box center [44, 290] width 4 height 2
click at [51, 283] on button "Font Family" at bounding box center [47, 283] width 9 height 7
click at [58, 284] on icon "button" at bounding box center [56, 283] width 4 height 3
click at [61, 267] on link "24" at bounding box center [63, 267] width 21 height 9
click at [55, 283] on icon "button" at bounding box center [56, 283] width 4 height 3
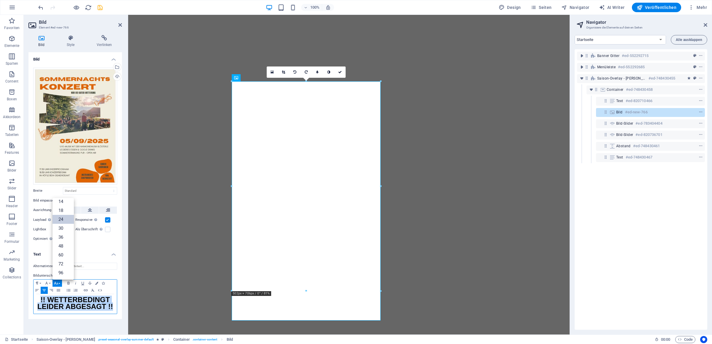
scroll to position [48, 0]
click at [63, 230] on link "30" at bounding box center [63, 228] width 21 height 9
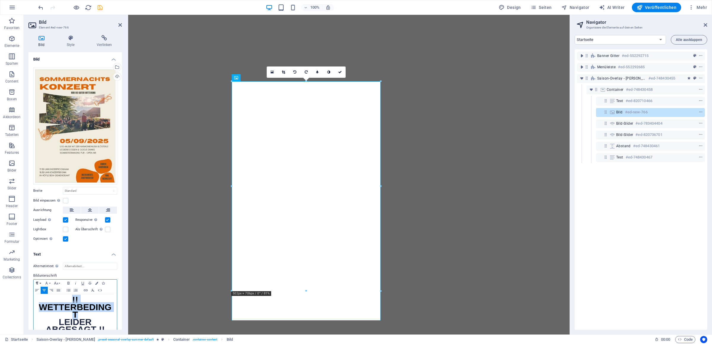
click at [37, 281] on icon "button" at bounding box center [37, 283] width 7 height 5
click at [57, 206] on link "Heading 1" at bounding box center [60, 214] width 53 height 18
click at [42, 6] on icon "undo" at bounding box center [40, 7] width 7 height 7
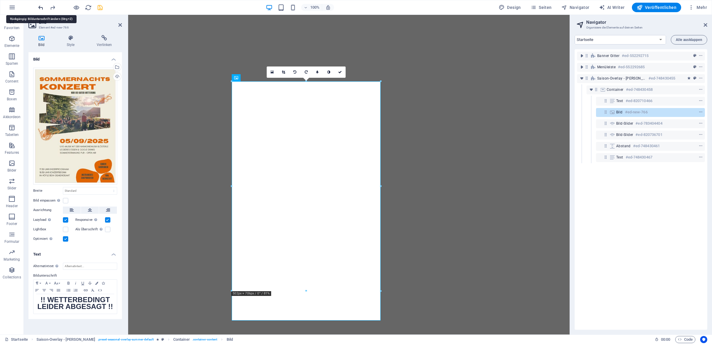
click at [43, 6] on icon "undo" at bounding box center [40, 7] width 7 height 7
click at [66, 309] on div "!! WETTERBEDINGT LEIDER ABGESAGT !!" at bounding box center [75, 303] width 83 height 18
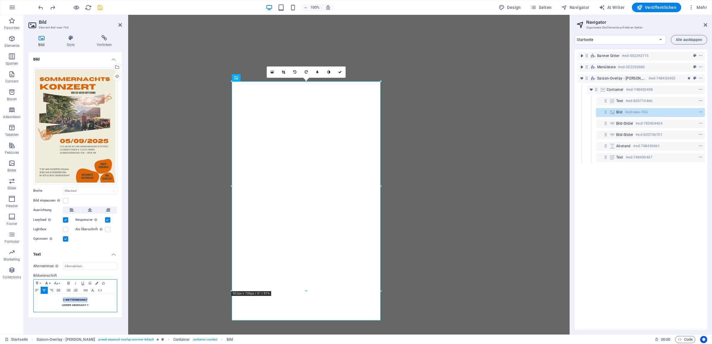
click at [48, 281] on icon "button" at bounding box center [46, 283] width 7 height 5
click at [75, 250] on link "Verdana" at bounding box center [67, 249] width 48 height 9
click at [68, 282] on icon "button" at bounding box center [68, 283] width 7 height 5
click at [97, 283] on icon "button" at bounding box center [96, 283] width 3 height 3
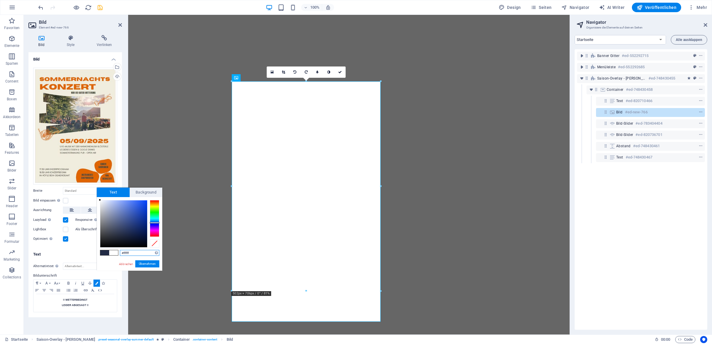
drag, startPoint x: 104, startPoint y: 203, endPoint x: 98, endPoint y: 199, distance: 6.8
click at [98, 199] on div "#ffffff Unterstützte Formate: #0852ed rgb(8, 82, 237) rgba(8, 82, 237, 90%) hsv…" at bounding box center [130, 277] width 66 height 160
drag, startPoint x: 101, startPoint y: 202, endPoint x: 101, endPoint y: 196, distance: 5.3
click at [101, 196] on div "Text Background less #f9fbff Unterstützte Formate: #0852ed rgb(8, 82, 237) rgba…" at bounding box center [130, 229] width 66 height 83
type input "#ffffff"
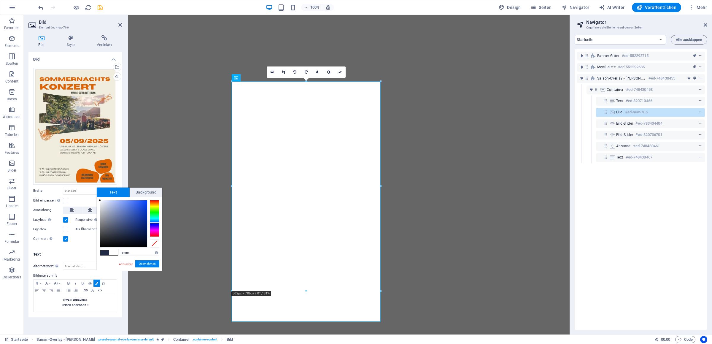
drag, startPoint x: 105, startPoint y: 204, endPoint x: 96, endPoint y: 200, distance: 9.4
click at [96, 200] on body "Harmoniemusik Klösterle Startseite Favoriten Elemente Spalten Content Boxen Akk…" at bounding box center [356, 172] width 712 height 344
click at [154, 190] on span "Background" at bounding box center [146, 192] width 33 height 9
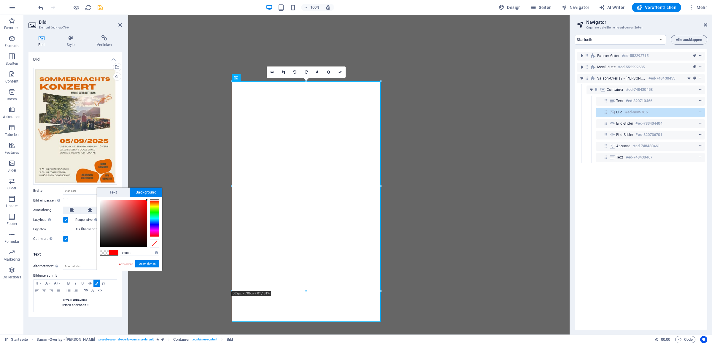
drag, startPoint x: 127, startPoint y: 211, endPoint x: 150, endPoint y: 199, distance: 25.5
click at [150, 199] on div "#ff0000 Unterstützte Formate: #0852ed rgb(8, 82, 237) rgba(8, 82, 237, 90%) hsv…" at bounding box center [130, 277] width 66 height 160
click at [149, 200] on div at bounding box center [129, 223] width 59 height 47
click at [149, 199] on div "#ff0000 Unterstützte Formate: #0852ed rgb(8, 82, 237) rgba(8, 82, 237, 90%) hsv…" at bounding box center [130, 277] width 66 height 160
click at [151, 264] on button "Übernehmen" at bounding box center [147, 263] width 24 height 7
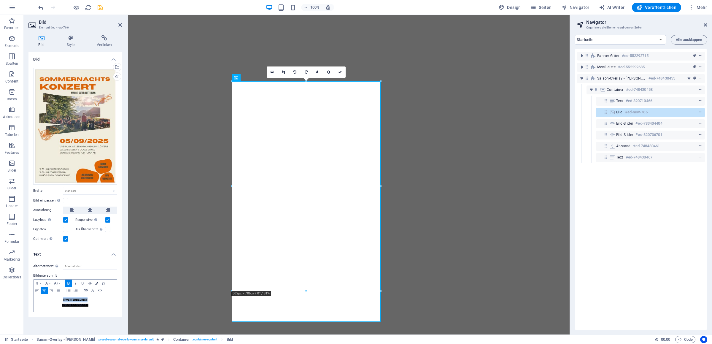
click at [97, 282] on button "Colors" at bounding box center [97, 283] width 7 height 7
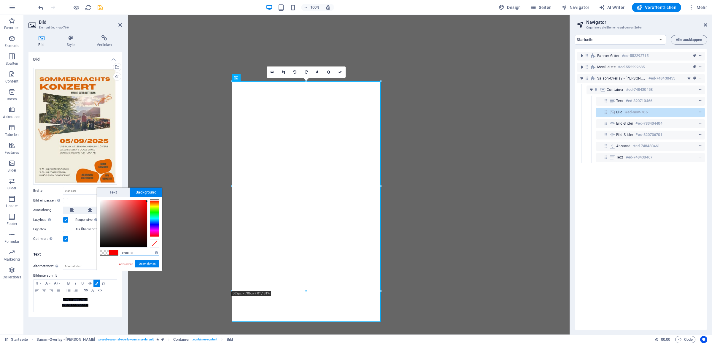
type input "#fe0000"
click at [147, 200] on div at bounding box center [147, 200] width 2 height 2
click at [147, 264] on button "Übernehmen" at bounding box center [147, 263] width 24 height 7
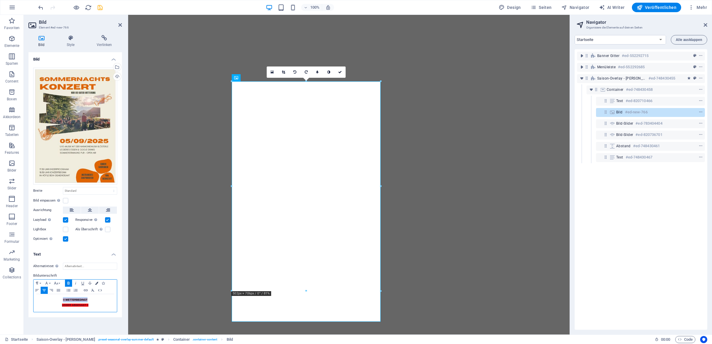
drag, startPoint x: 94, startPoint y: 283, endPoint x: 98, endPoint y: 281, distance: 3.9
click at [95, 282] on button "Colors" at bounding box center [97, 283] width 7 height 7
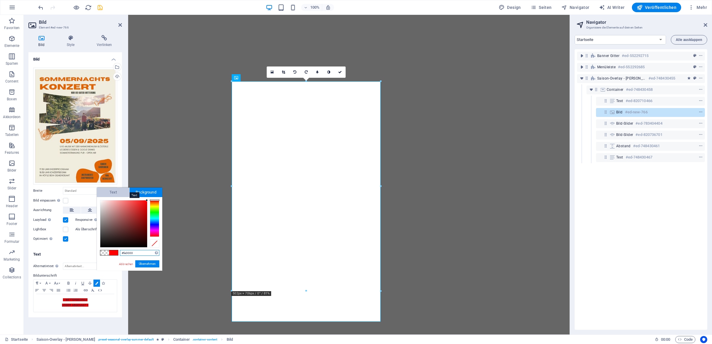
click at [122, 194] on span "Text" at bounding box center [113, 192] width 33 height 9
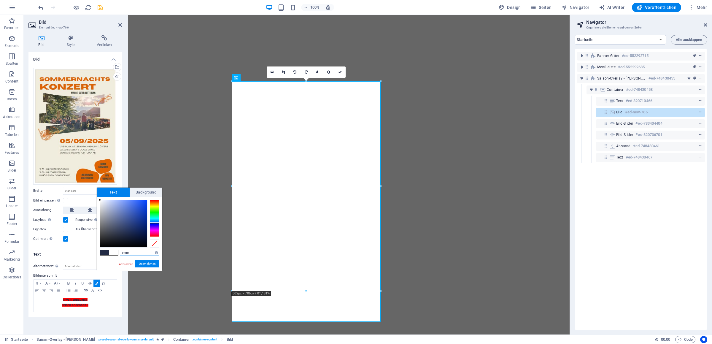
click at [131, 252] on input "#ffffff" at bounding box center [139, 253] width 39 height 6
click at [141, 263] on button "Übernehmen" at bounding box center [147, 263] width 24 height 7
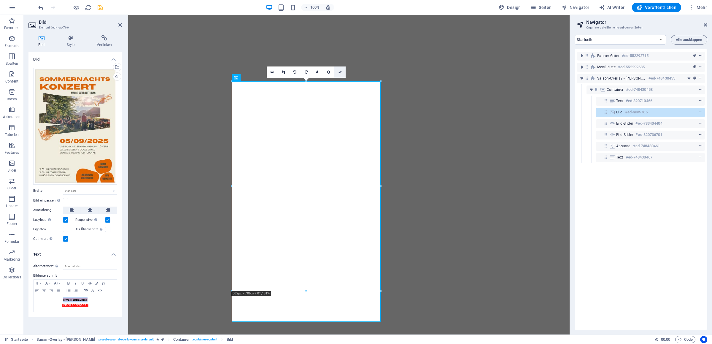
click at [339, 72] on icon at bounding box center [340, 72] width 4 height 4
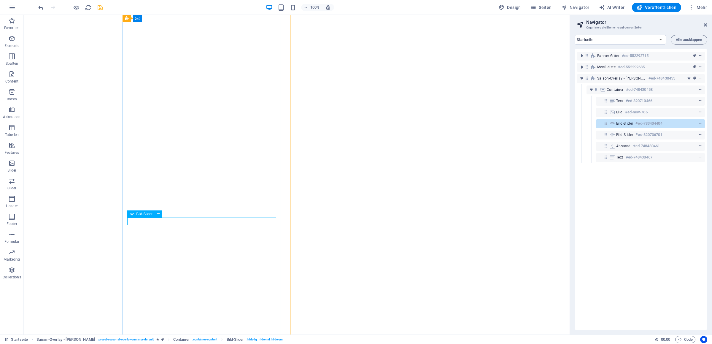
click at [626, 123] on span "Bild-Slider" at bounding box center [625, 123] width 17 height 5
select select "px"
select select "s"
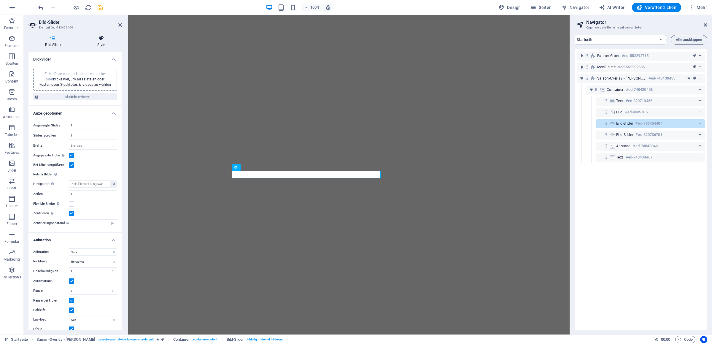
click at [107, 40] on icon at bounding box center [101, 38] width 42 height 6
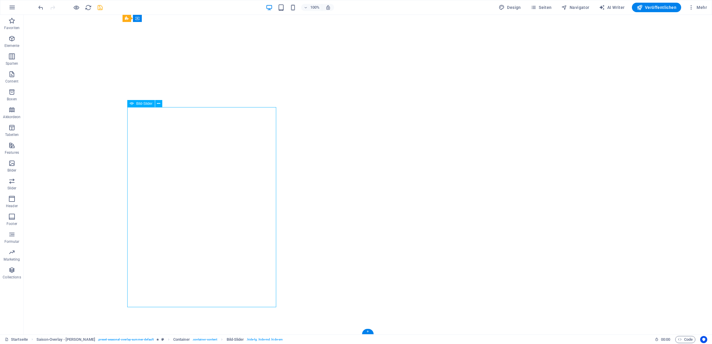
select select "ms"
select select "s"
select select "progressive"
click at [100, 7] on icon "save" at bounding box center [100, 7] width 7 height 7
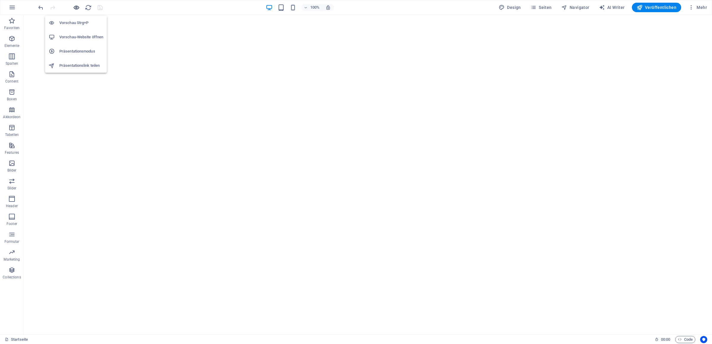
click at [77, 6] on icon "button" at bounding box center [76, 7] width 7 height 7
click at [71, 50] on h6 "Präsentationsmodus" at bounding box center [81, 51] width 44 height 7
drag, startPoint x: 78, startPoint y: 7, endPoint x: 76, endPoint y: 9, distance: 3.2
click at [76, 9] on icon "button" at bounding box center [76, 7] width 7 height 7
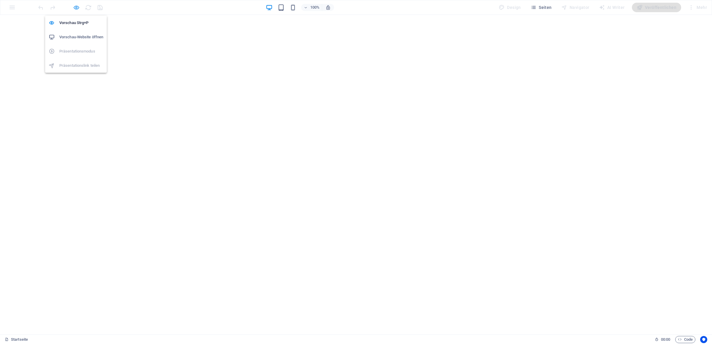
click at [75, 8] on icon "button" at bounding box center [76, 7] width 7 height 7
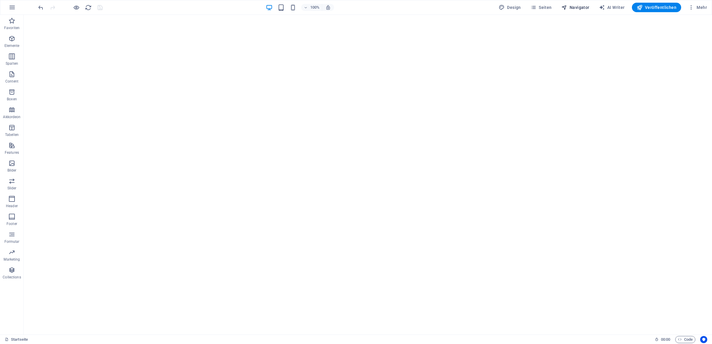
click at [574, 7] on span "Navigator" at bounding box center [576, 7] width 28 height 6
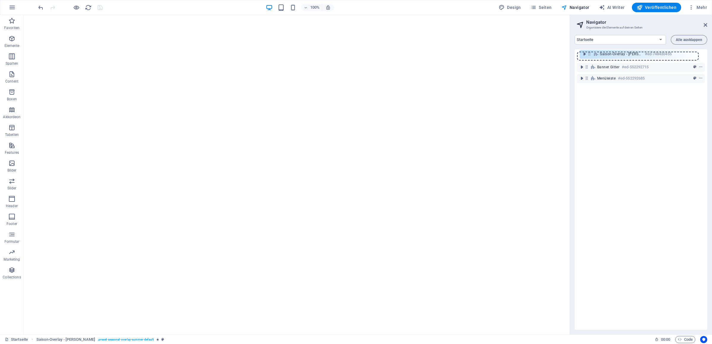
drag, startPoint x: 588, startPoint y: 79, endPoint x: 590, endPoint y: 53, distance: 25.9
click at [590, 53] on div "Banner [PERSON_NAME] #ed-552292715 Menüleiste #ed-552292685 Saison-Overlay - [P…" at bounding box center [641, 189] width 133 height 281
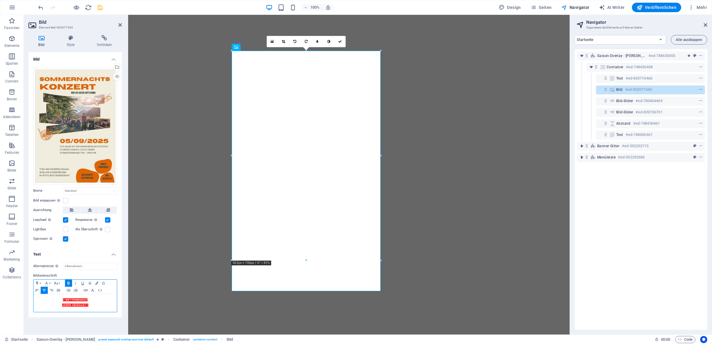
click at [112, 307] on h1 "LEIDER ABGESAGT !!" at bounding box center [75, 304] width 77 height 5
click at [63, 298] on span "!! WETTERBEDINGT" at bounding box center [75, 299] width 24 height 3
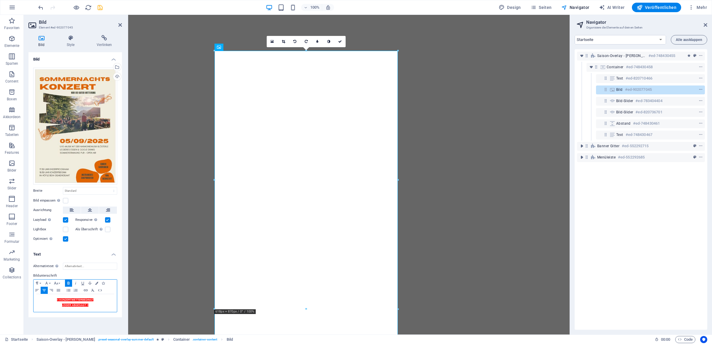
click at [65, 297] on div "!! KONZERT WETTERBEDINGT LEIDER ABGESAGT !!" at bounding box center [75, 303] width 83 height 18
click at [49, 282] on icon "button" at bounding box center [46, 283] width 7 height 5
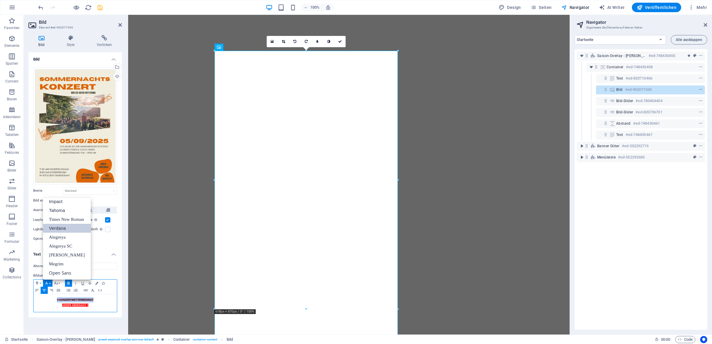
scroll to position [21, 0]
click at [57, 281] on icon "button" at bounding box center [56, 283] width 7 height 5
click at [61, 265] on link "24" at bounding box center [63, 267] width 21 height 9
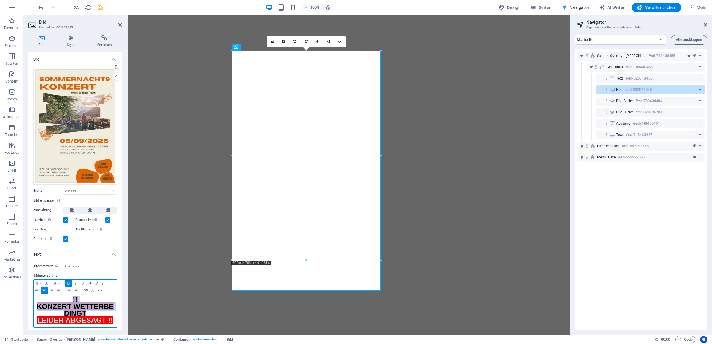
click at [99, 319] on h1 "LEIDER ABGESAGT !!" at bounding box center [75, 321] width 77 height 7
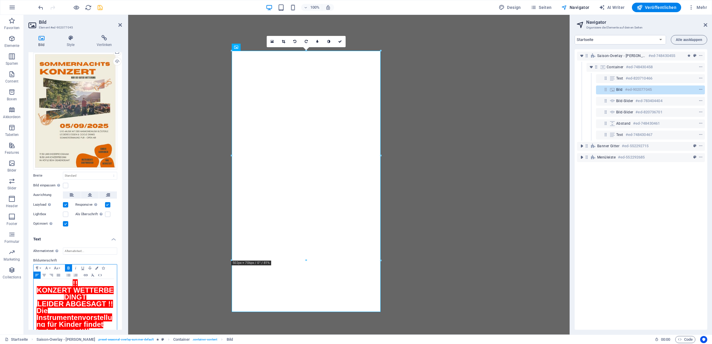
scroll to position [17, 0]
click at [43, 274] on icon "button" at bounding box center [44, 275] width 4 height 2
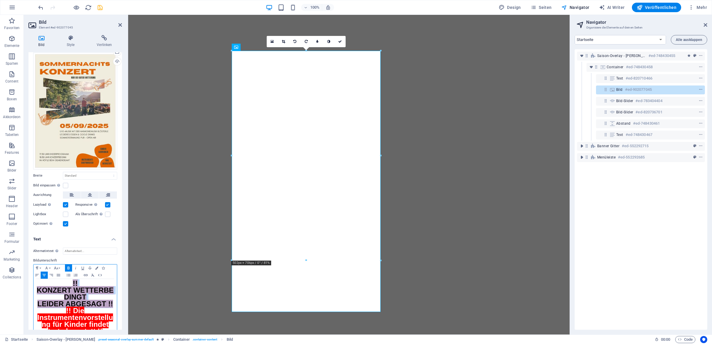
click at [69, 300] on strong "LEIDER ABGESAGT !!" at bounding box center [75, 304] width 76 height 8
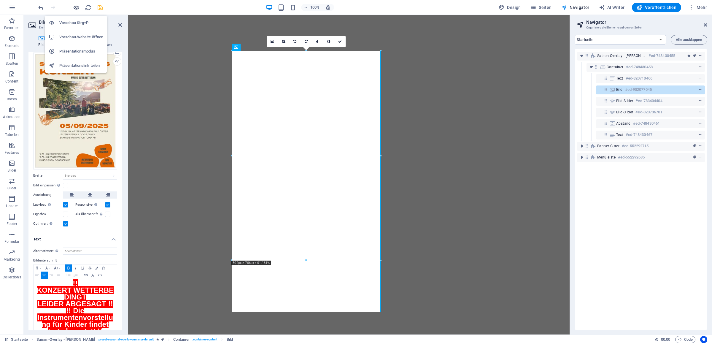
click at [76, 8] on icon "button" at bounding box center [76, 7] width 7 height 7
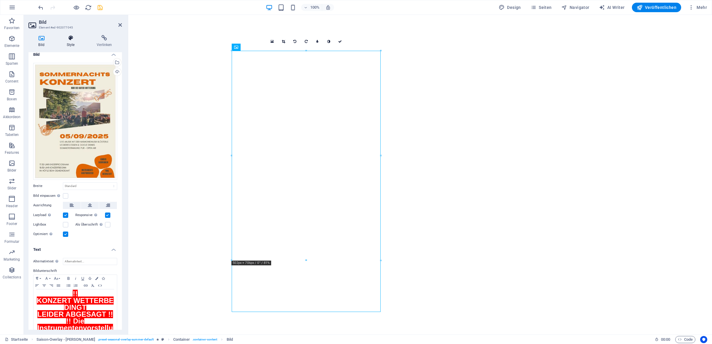
click at [71, 39] on icon at bounding box center [71, 38] width 28 height 6
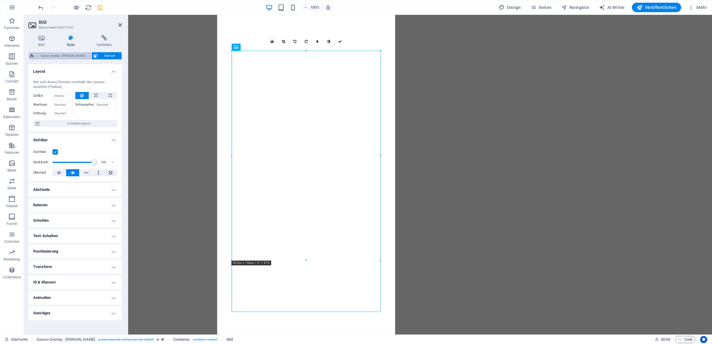
click at [52, 54] on span "Saison-Overlay - [PERSON_NAME]" at bounding box center [63, 55] width 54 height 7
select select "px"
select select "rem"
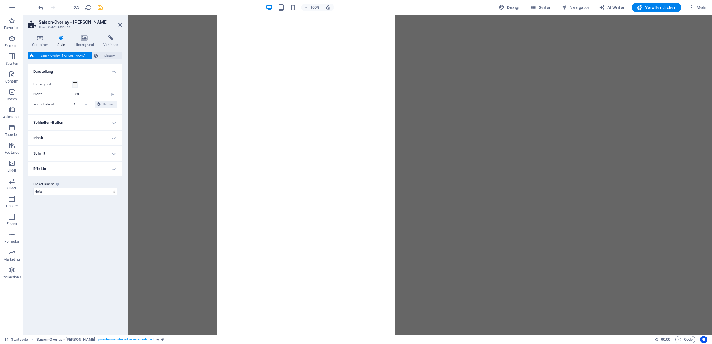
click at [96, 170] on h4 "Effekte" at bounding box center [75, 169] width 94 height 14
click at [100, 153] on h4 "Schrift" at bounding box center [75, 153] width 94 height 14
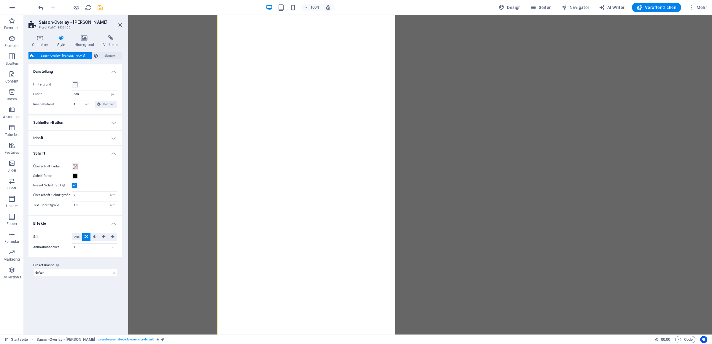
click at [62, 37] on icon at bounding box center [61, 38] width 15 height 6
click at [45, 37] on icon at bounding box center [39, 38] width 23 height 6
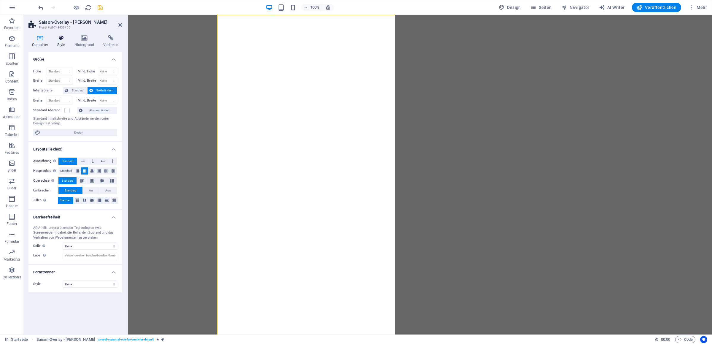
click at [65, 37] on icon at bounding box center [61, 38] width 15 height 6
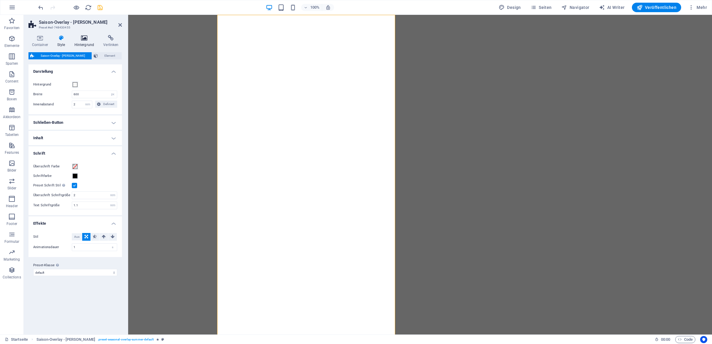
click at [90, 40] on icon at bounding box center [84, 38] width 27 height 6
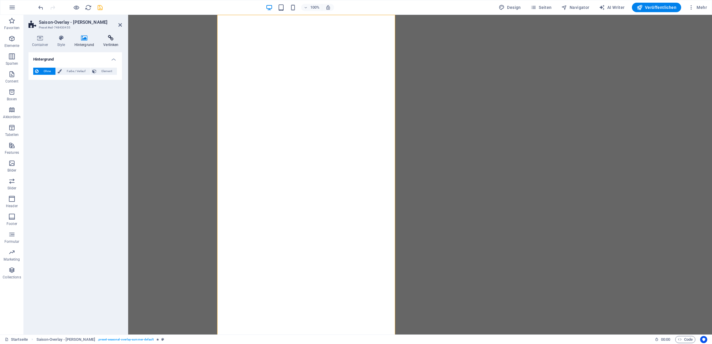
click at [105, 40] on h4 "Verlinken" at bounding box center [111, 41] width 22 height 12
click at [62, 40] on icon at bounding box center [61, 38] width 15 height 6
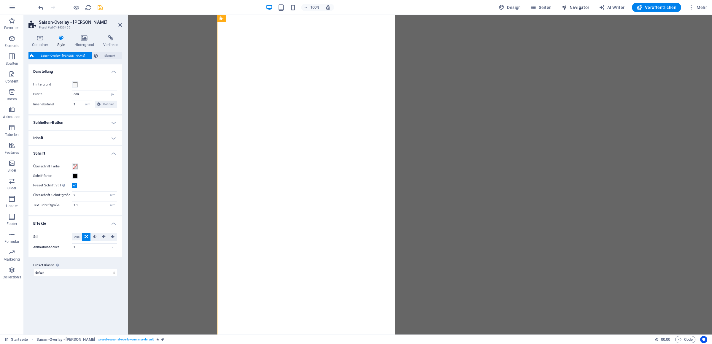
drag, startPoint x: 576, startPoint y: 6, endPoint x: 571, endPoint y: 11, distance: 6.7
click at [576, 6] on span "Navigator" at bounding box center [576, 7] width 28 height 6
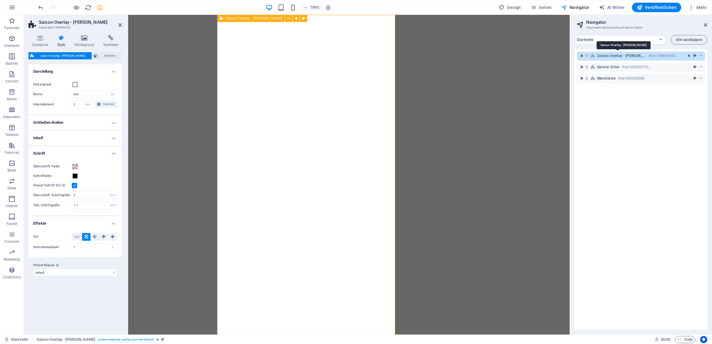
click at [607, 55] on span "Saison-Overlay - [PERSON_NAME]" at bounding box center [622, 55] width 49 height 5
click at [606, 55] on span "Saison-Overlay - [PERSON_NAME]" at bounding box center [622, 55] width 49 height 5
click at [582, 56] on icon "toggle-expand" at bounding box center [582, 56] width 6 height 6
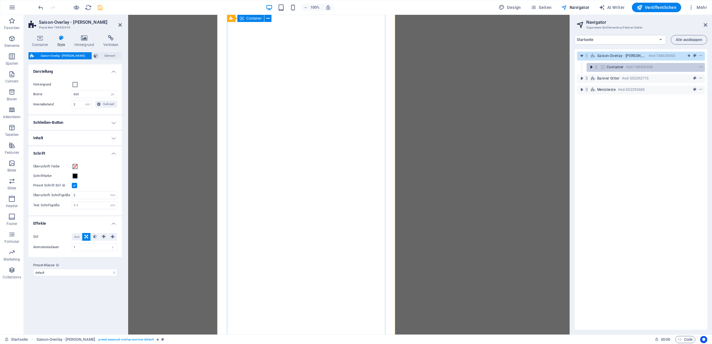
click at [593, 66] on icon "toggle-expand" at bounding box center [592, 67] width 6 height 6
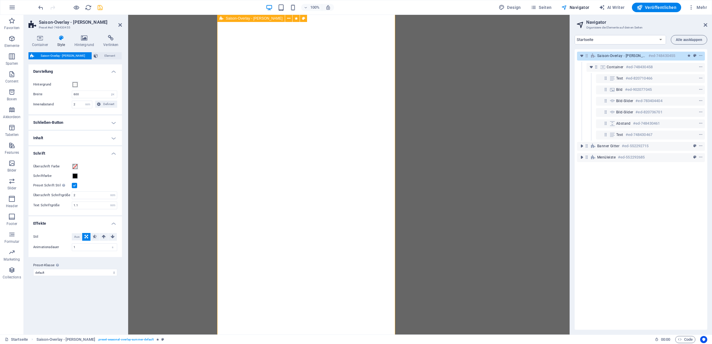
click at [649, 55] on h6 "#ed-748430455" at bounding box center [662, 55] width 27 height 7
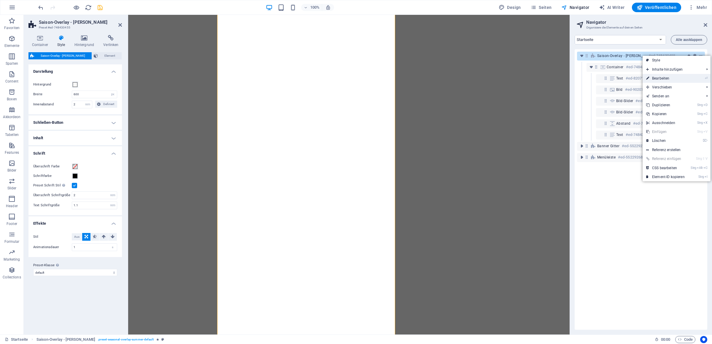
click at [671, 78] on link "⏎ Bearbeiten" at bounding box center [666, 78] width 46 height 9
click at [106, 56] on span "Element" at bounding box center [110, 55] width 20 height 7
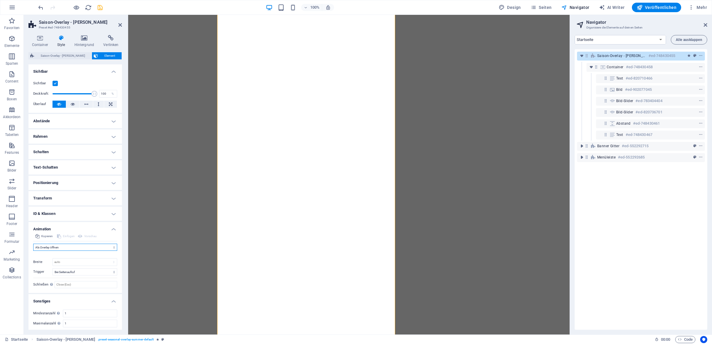
click at [33, 244] on select "Nicht animieren Ein- & Ausblenden Auf- & Zuklappen Rein- & Rauszoomen Von links…" at bounding box center [75, 247] width 84 height 7
click at [95, 248] on select "Nicht animieren Ein- & Ausblenden Auf- & Zuklappen Rein- & Rauszoomen Von links…" at bounding box center [75, 247] width 84 height 7
click at [53, 268] on select "Kein automatischer Auslöser Bei Seitenaufruf Element in Sichtbereich gescrollt" at bounding box center [85, 271] width 65 height 7
click at [86, 270] on select "Kein automatischer Auslöser Bei Seitenaufruf Element in Sichtbereich gescrollt" at bounding box center [85, 271] width 65 height 7
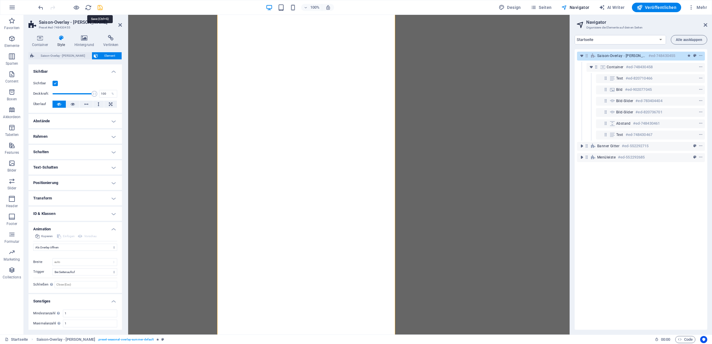
click at [98, 6] on icon "save" at bounding box center [100, 7] width 7 height 7
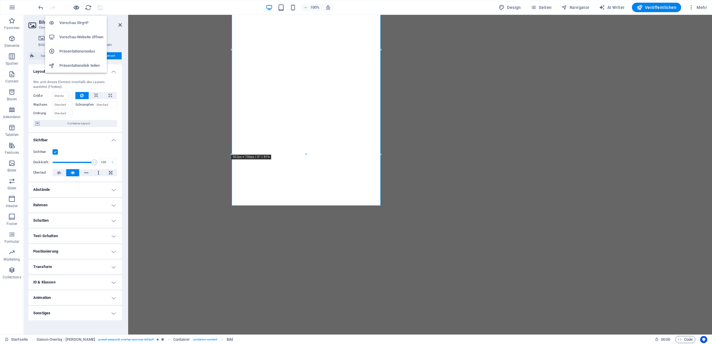
click at [79, 7] on icon "button" at bounding box center [76, 7] width 7 height 7
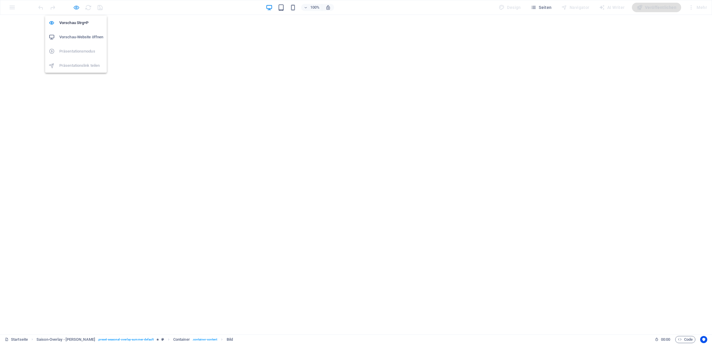
click at [77, 9] on icon "button" at bounding box center [76, 7] width 7 height 7
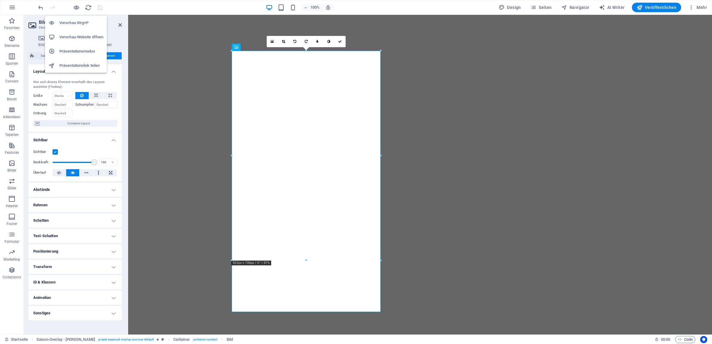
click at [81, 50] on h6 "Präsentationsmodus" at bounding box center [81, 51] width 44 height 7
click at [670, 6] on span "Veröffentlichen" at bounding box center [657, 7] width 40 height 6
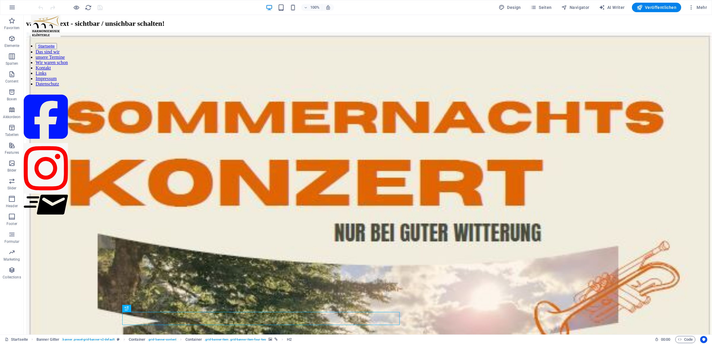
scroll to position [532, 0]
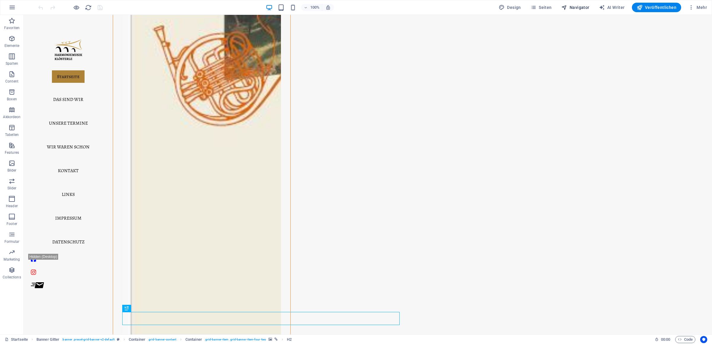
click at [582, 10] on span "Navigator" at bounding box center [576, 7] width 28 height 6
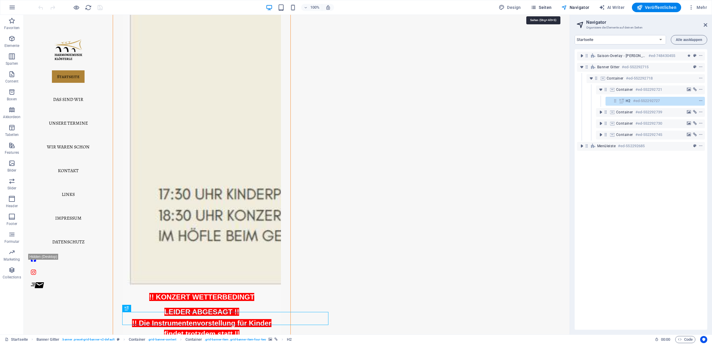
click at [546, 7] on span "Seiten" at bounding box center [541, 7] width 21 height 6
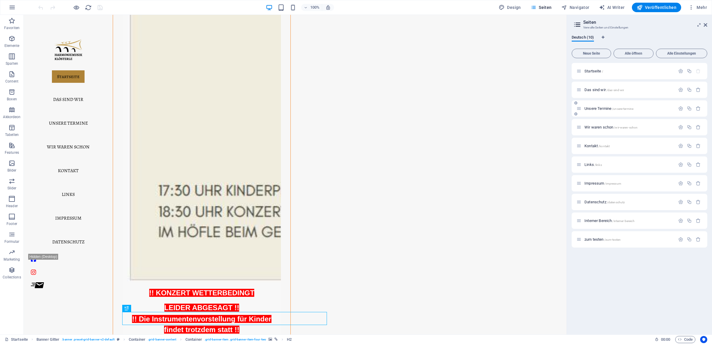
click at [619, 106] on div "Unsere Termine /unsere-termine" at bounding box center [626, 108] width 99 height 7
click at [612, 108] on span "Unsere Termine /unsere-termine" at bounding box center [609, 108] width 49 height 4
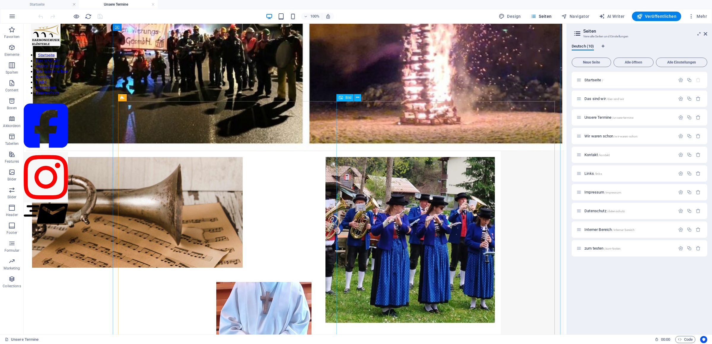
scroll to position [416, 0]
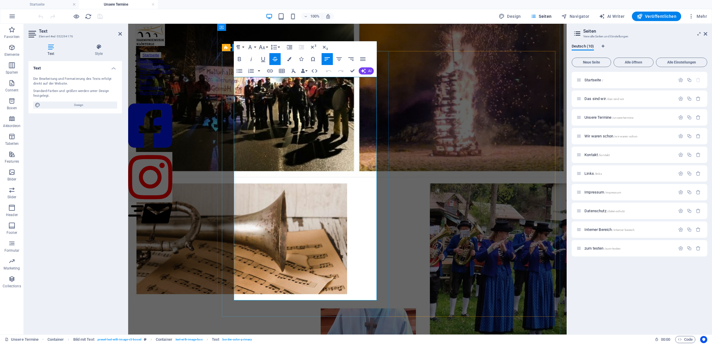
scroll to position [325, 0]
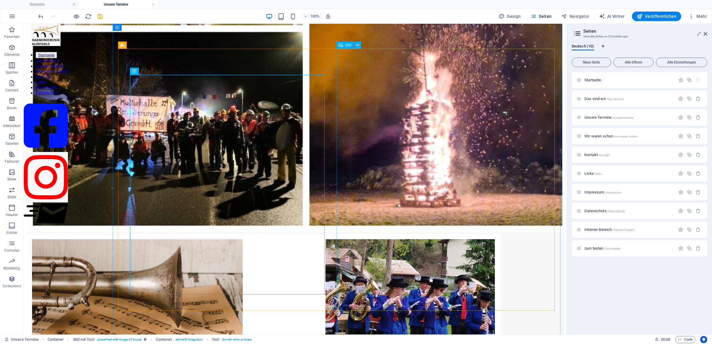
scroll to position [364, 0]
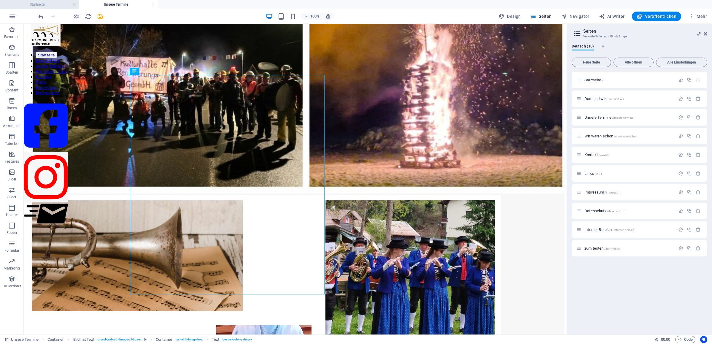
click at [55, 6] on h4 "Startseite" at bounding box center [39, 4] width 79 height 7
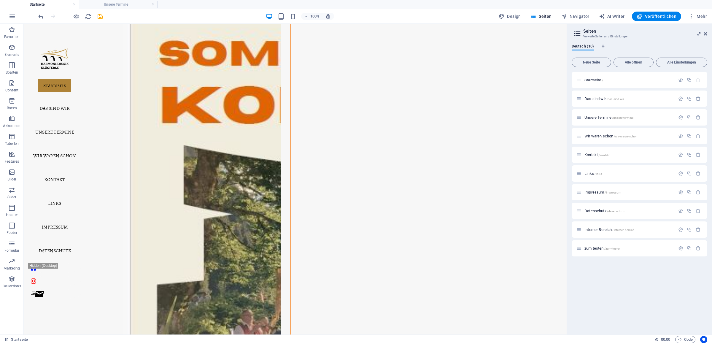
scroll to position [12, 0]
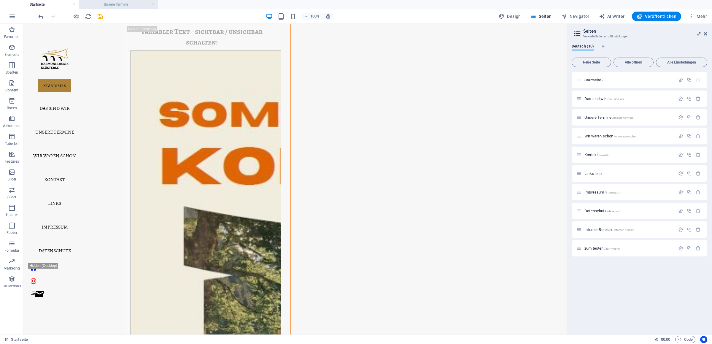
click at [136, 3] on h4 "Unsere Termine" at bounding box center [118, 4] width 79 height 7
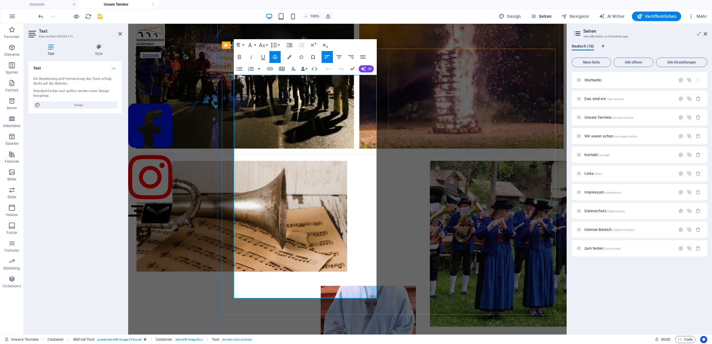
drag, startPoint x: 272, startPoint y: 246, endPoint x: 236, endPoint y: 248, distance: 35.4
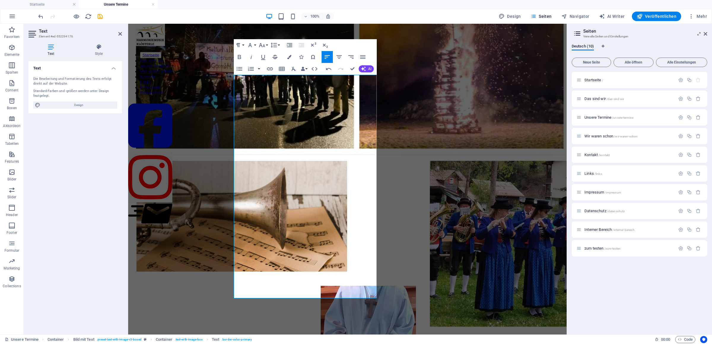
click at [277, 56] on icon "button" at bounding box center [275, 57] width 5 height 4
drag, startPoint x: 362, startPoint y: 249, endPoint x: 285, endPoint y: 250, distance: 76.6
click at [275, 56] on icon "button" at bounding box center [275, 57] width 5 height 4
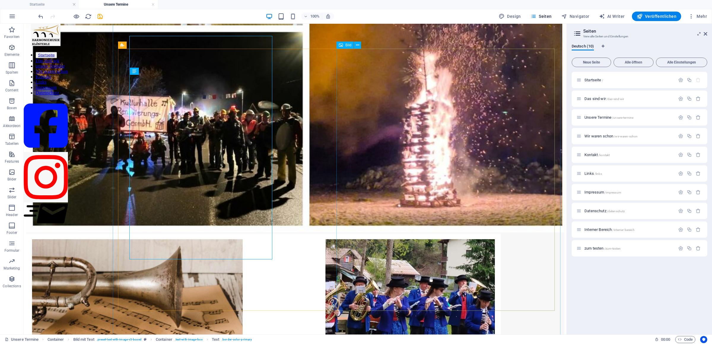
scroll to position [364, 0]
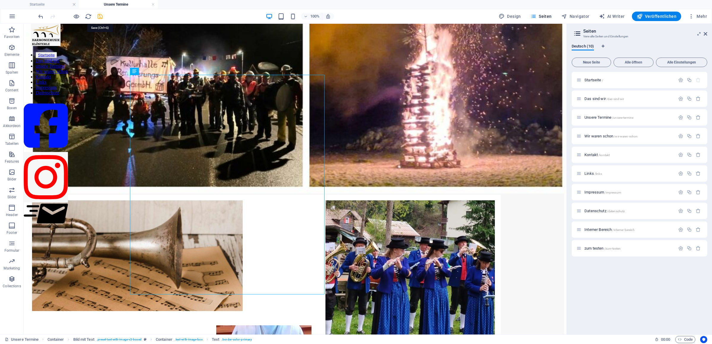
click at [99, 16] on icon "save" at bounding box center [100, 16] width 7 height 7
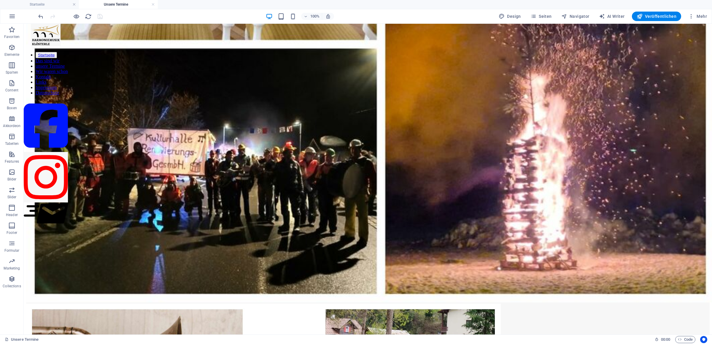
click at [126, 3] on h4 "Unsere Termine" at bounding box center [118, 4] width 79 height 7
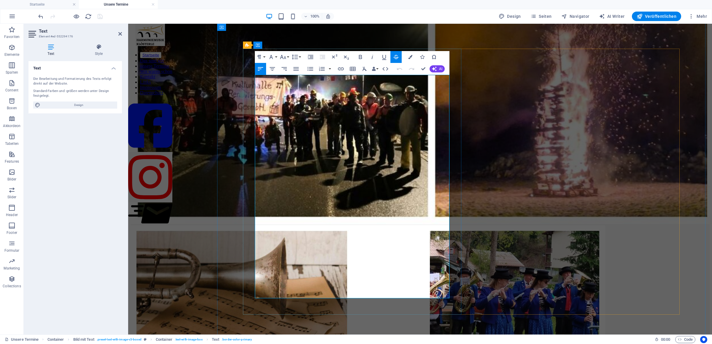
drag, startPoint x: 359, startPoint y: 274, endPoint x: 337, endPoint y: 271, distance: 22.2
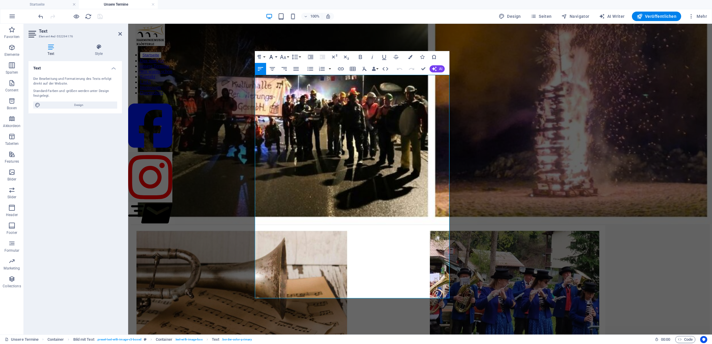
click at [278, 56] on button "Font Family" at bounding box center [272, 57] width 11 height 12
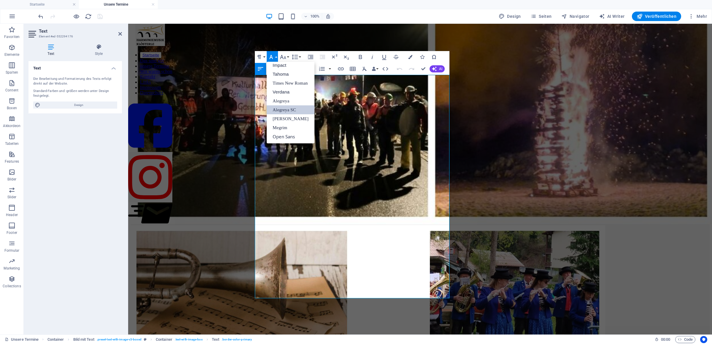
scroll to position [21, 0]
click at [276, 56] on button "Font Family" at bounding box center [272, 57] width 11 height 12
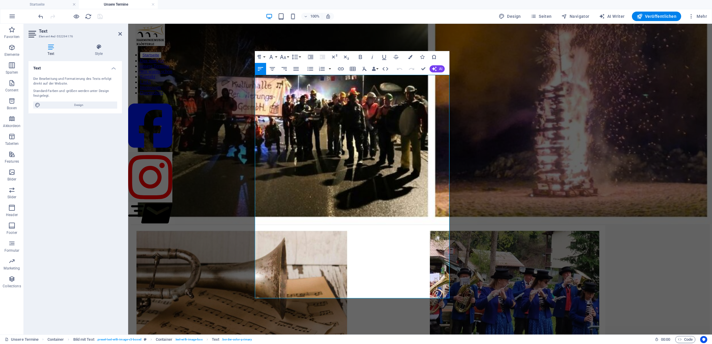
click at [290, 58] on div "Paragraph Format Normal Heading 1 Heading 2 Heading 3 Heading 4 Heading 5 Headi…" at bounding box center [278, 57] width 47 height 12
click at [287, 58] on button "Font Size" at bounding box center [284, 57] width 11 height 12
click at [289, 82] on link "24" at bounding box center [289, 83] width 21 height 9
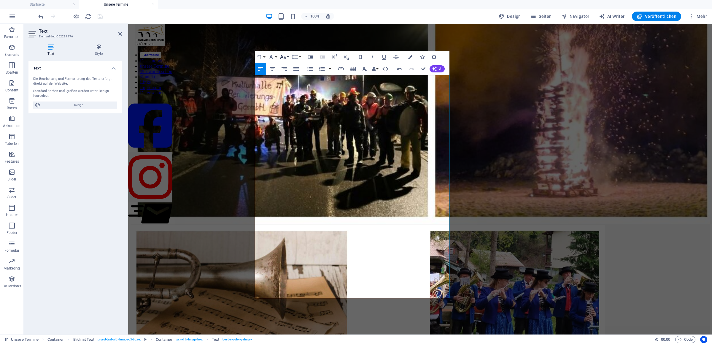
click at [288, 58] on button "Font Size" at bounding box center [284, 57] width 11 height 12
drag, startPoint x: 270, startPoint y: 274, endPoint x: 255, endPoint y: 259, distance: 21.0
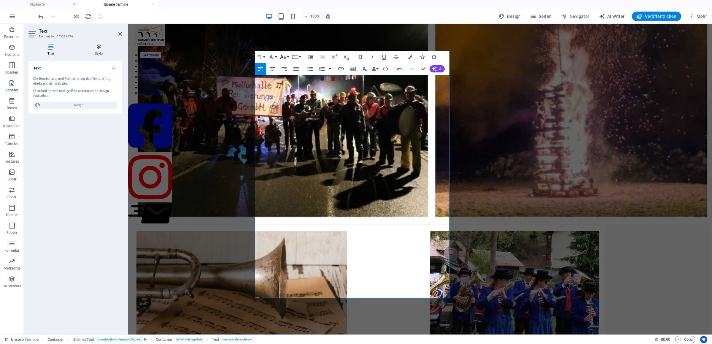
click at [289, 57] on button "Font Size" at bounding box center [284, 57] width 11 height 12
click at [288, 57] on button "Font Size" at bounding box center [284, 57] width 11 height 12
drag, startPoint x: 368, startPoint y: 281, endPoint x: 319, endPoint y: 255, distance: 55.7
drag, startPoint x: 362, startPoint y: 275, endPoint x: 326, endPoint y: 265, distance: 36.5
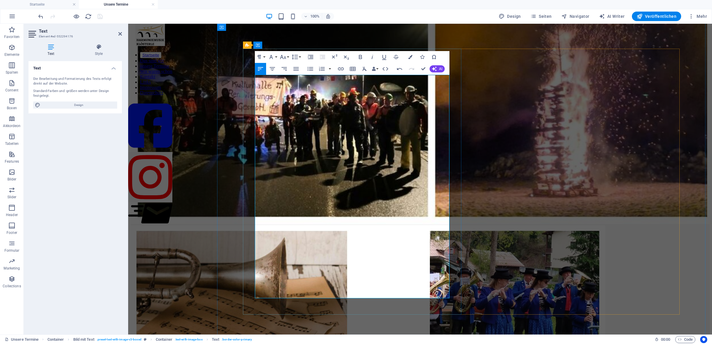
drag, startPoint x: 322, startPoint y: 264, endPoint x: 372, endPoint y: 280, distance: 52.9
click at [285, 55] on icon "button" at bounding box center [283, 56] width 7 height 7
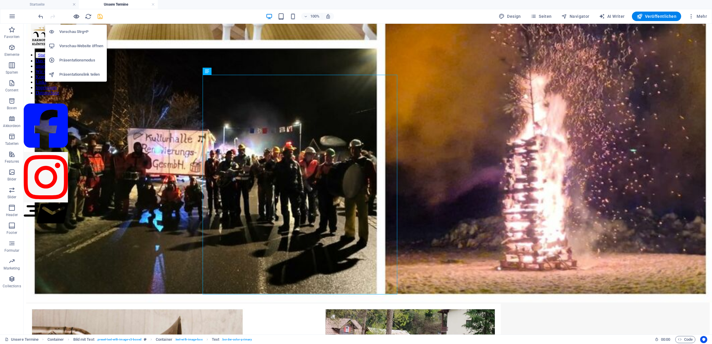
click at [74, 14] on icon "button" at bounding box center [76, 16] width 7 height 7
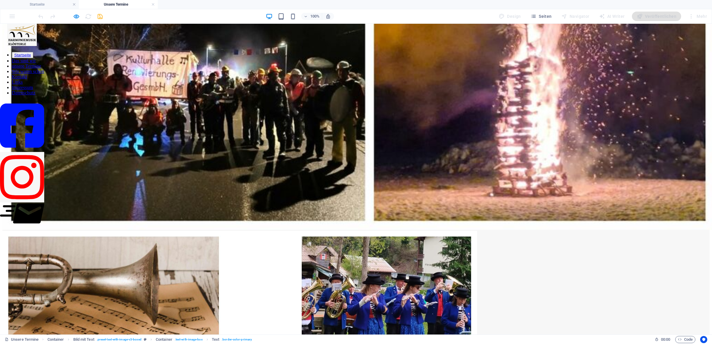
scroll to position [468, 0]
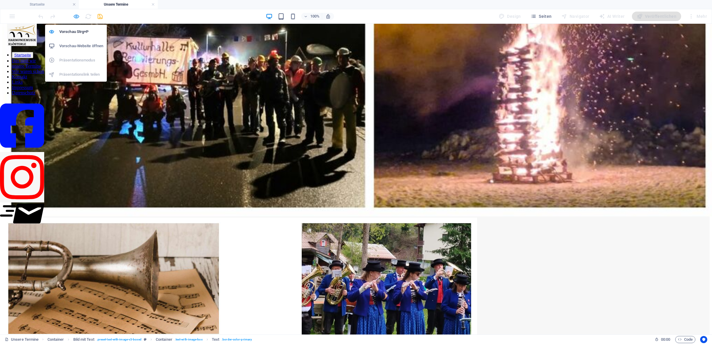
click at [75, 17] on icon "button" at bounding box center [76, 16] width 7 height 7
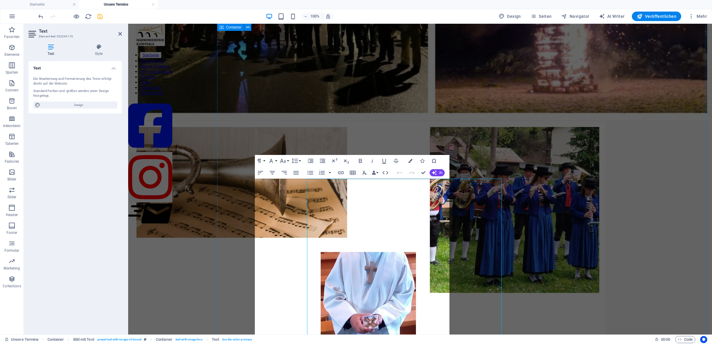
scroll to position [260, 0]
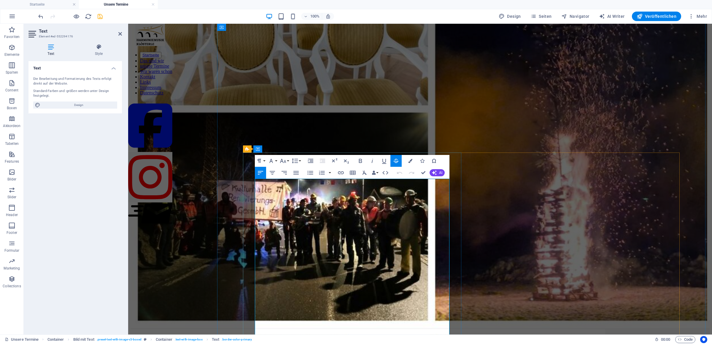
drag, startPoint x: 282, startPoint y: 286, endPoint x: 248, endPoint y: 283, distance: 34.2
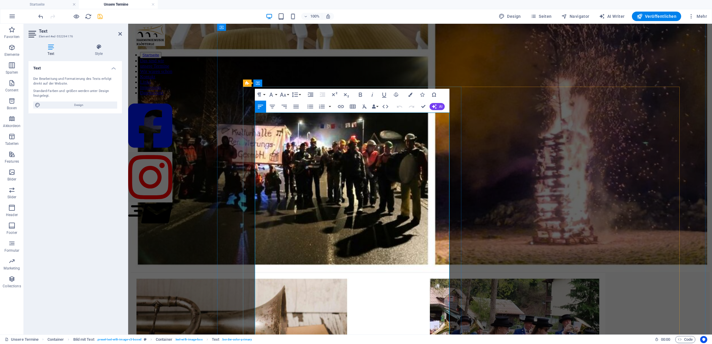
scroll to position [326, 0]
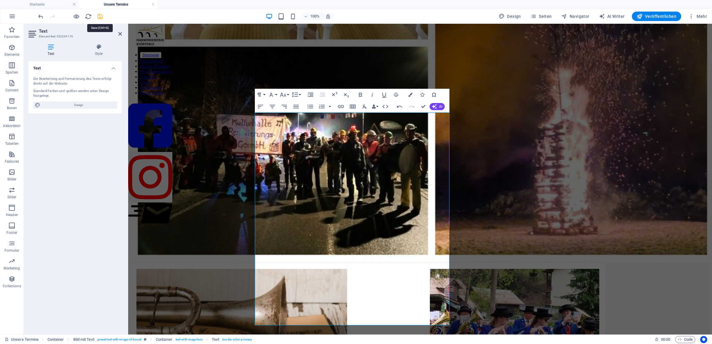
click at [101, 18] on icon "save" at bounding box center [100, 16] width 7 height 7
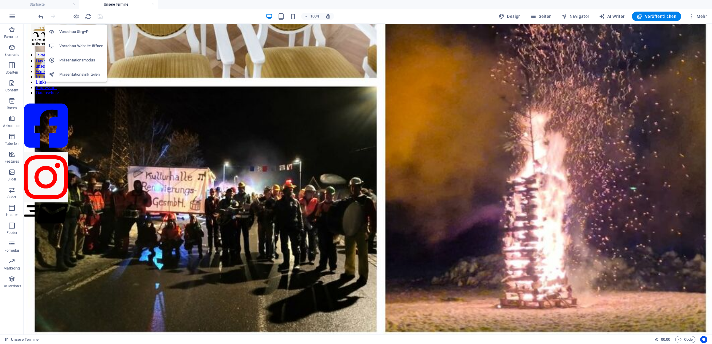
click at [72, 61] on h6 "Präsentationsmodus" at bounding box center [81, 60] width 44 height 7
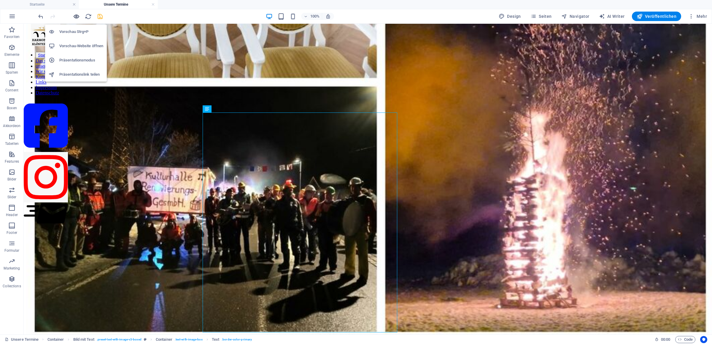
click at [79, 18] on icon "button" at bounding box center [76, 16] width 7 height 7
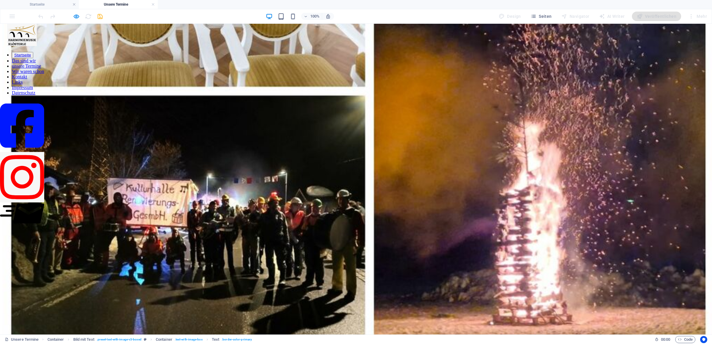
click at [80, 13] on div at bounding box center [70, 16] width 66 height 9
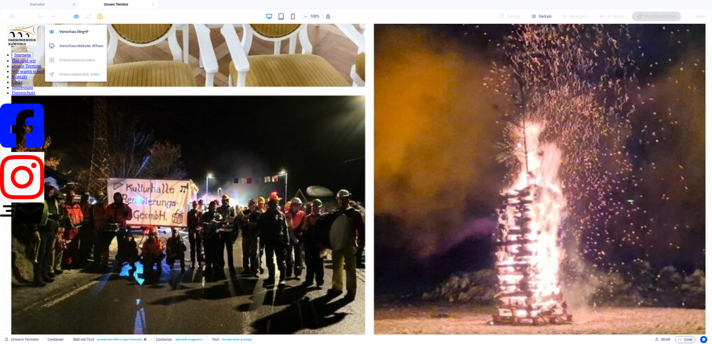
click at [78, 14] on icon "button" at bounding box center [76, 16] width 7 height 7
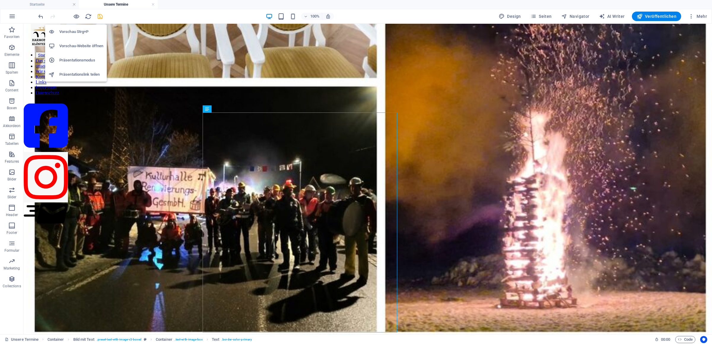
click at [85, 57] on h6 "Präsentationsmodus" at bounding box center [81, 60] width 44 height 7
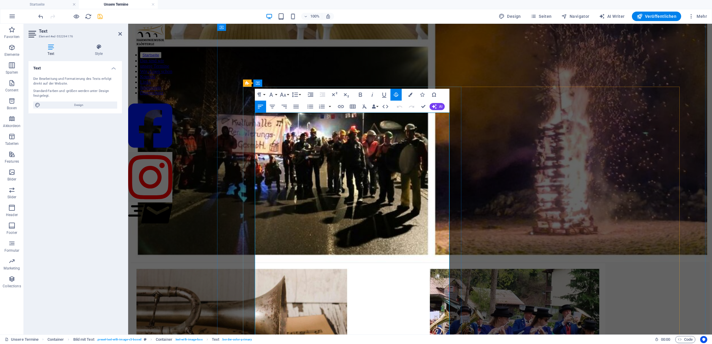
drag, startPoint x: 359, startPoint y: 313, endPoint x: 365, endPoint y: 316, distance: 6.3
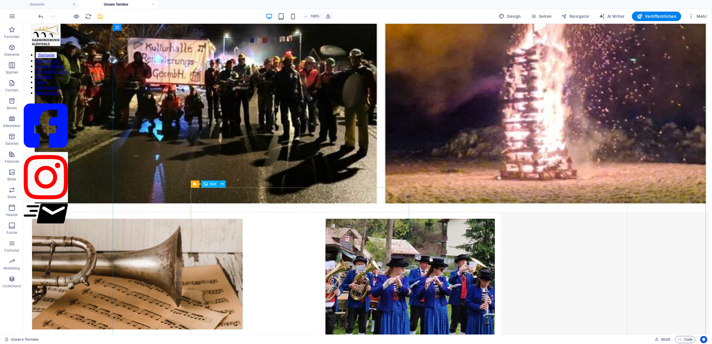
scroll to position [416, 0]
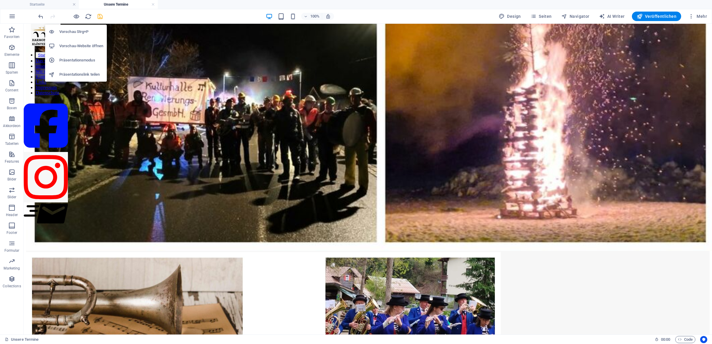
click at [80, 58] on h6 "Präsentationsmodus" at bounding box center [81, 60] width 44 height 7
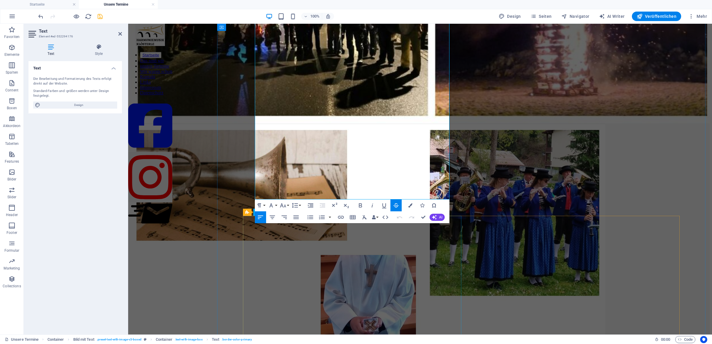
scroll to position [468, 0]
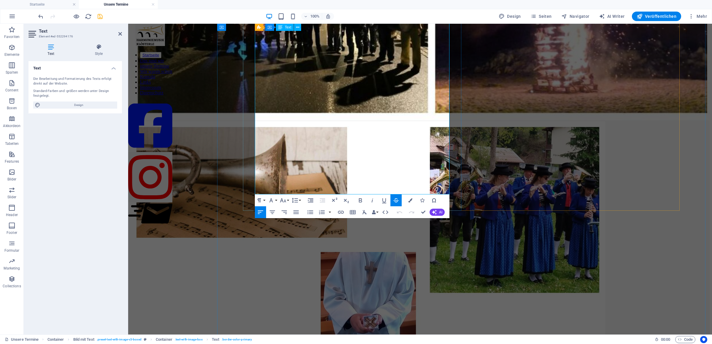
drag, startPoint x: 424, startPoint y: 210, endPoint x: 400, endPoint y: 184, distance: 35.9
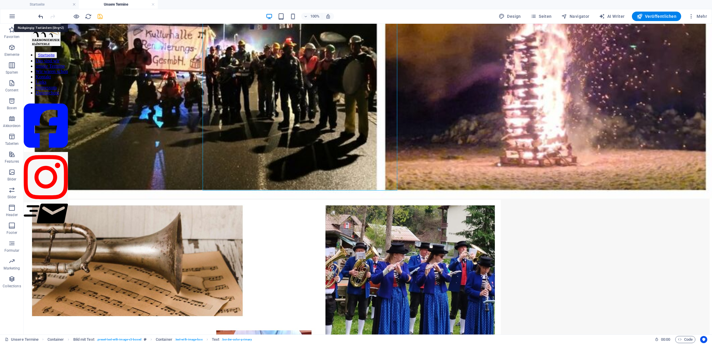
click at [40, 16] on icon "undo" at bounding box center [40, 16] width 7 height 7
click at [41, 15] on icon "undo" at bounding box center [40, 16] width 7 height 7
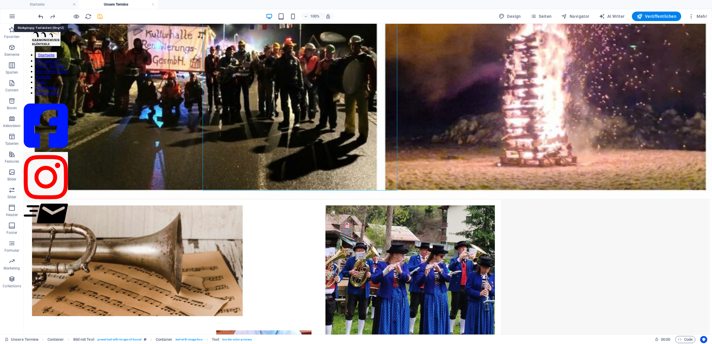
click at [41, 15] on icon "undo" at bounding box center [40, 16] width 7 height 7
click at [41, 15] on div at bounding box center [70, 16] width 66 height 9
click at [53, 18] on icon "redo" at bounding box center [52, 16] width 7 height 7
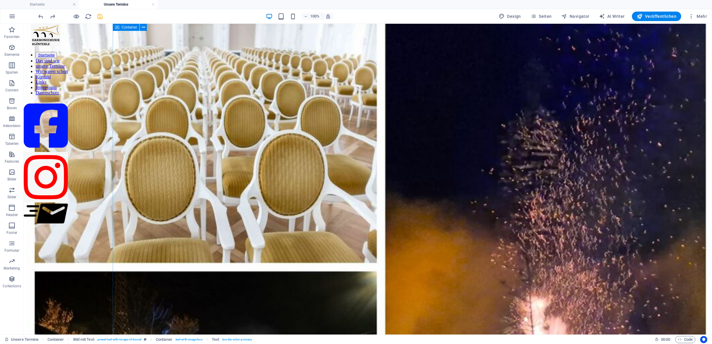
scroll to position [0, 0]
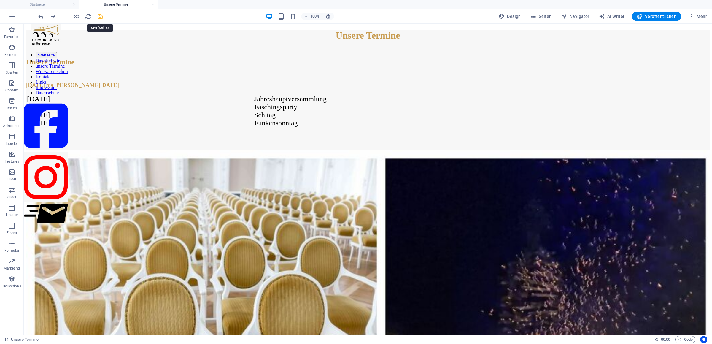
click at [101, 18] on icon "save" at bounding box center [100, 16] width 7 height 7
click at [699, 17] on span "Mehr" at bounding box center [698, 16] width 19 height 6
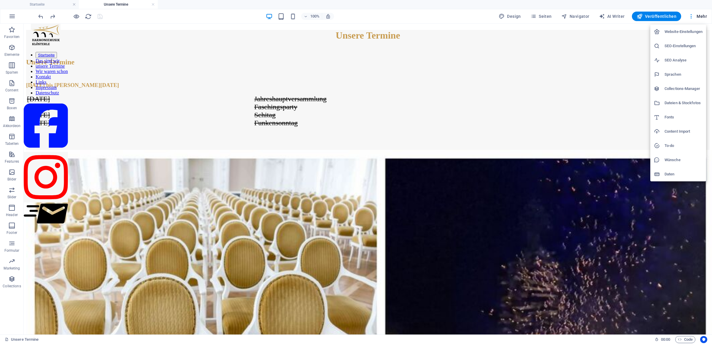
click at [677, 102] on h6 "Dateien & Stockfotos" at bounding box center [684, 102] width 38 height 7
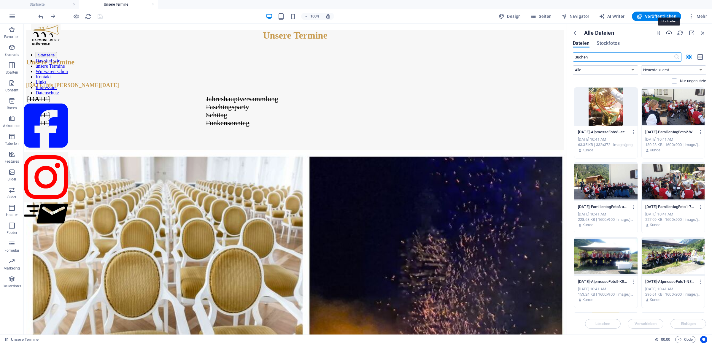
click at [670, 33] on icon "button" at bounding box center [669, 33] width 7 height 7
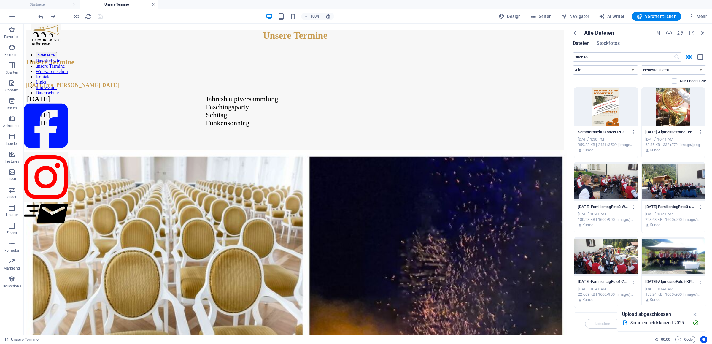
click at [155, 3] on link at bounding box center [154, 5] width 4 height 6
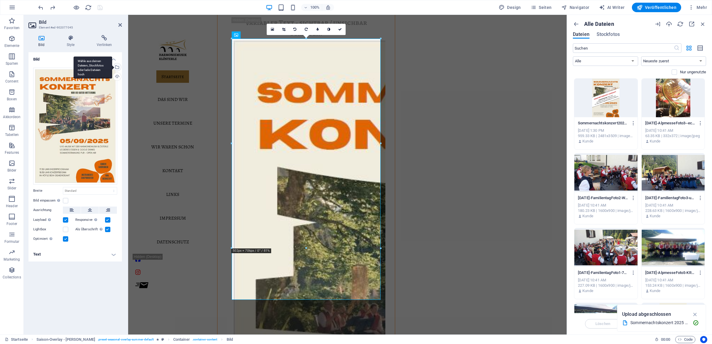
click at [118, 67] on div "Wähle aus deinen Dateien, Stockfotos oder lade Dateien hoch" at bounding box center [116, 67] width 9 height 9
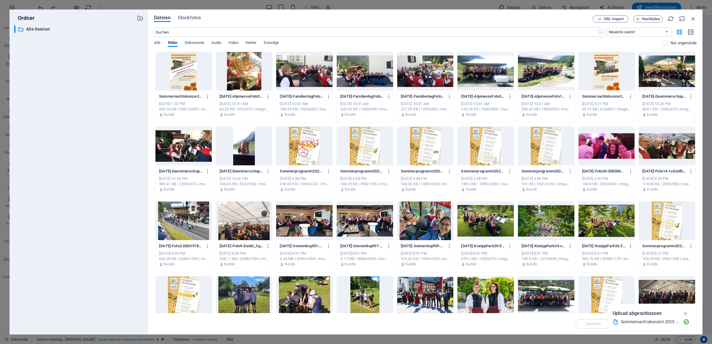
click at [198, 82] on div at bounding box center [184, 71] width 56 height 39
click at [197, 82] on div at bounding box center [184, 71] width 56 height 39
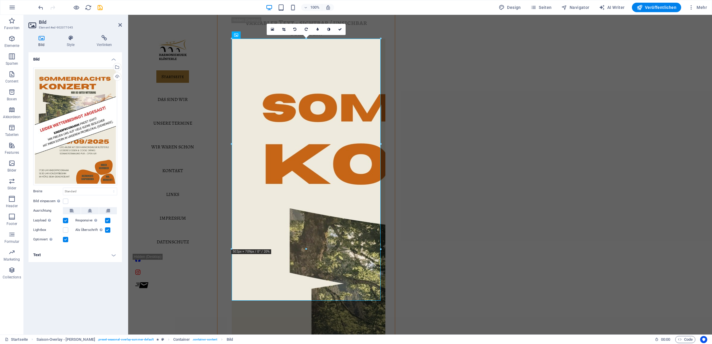
click at [112, 256] on h4 "Text" at bounding box center [75, 255] width 94 height 14
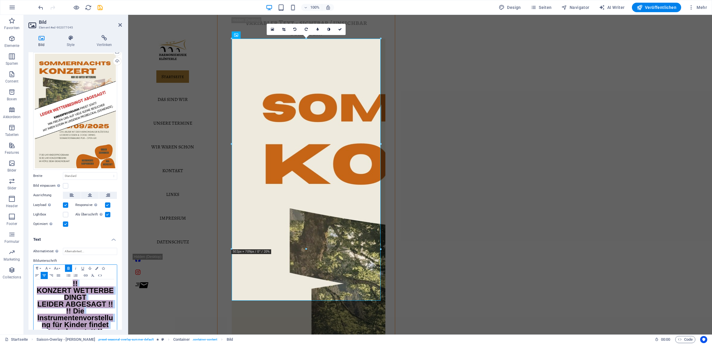
scroll to position [21, 0]
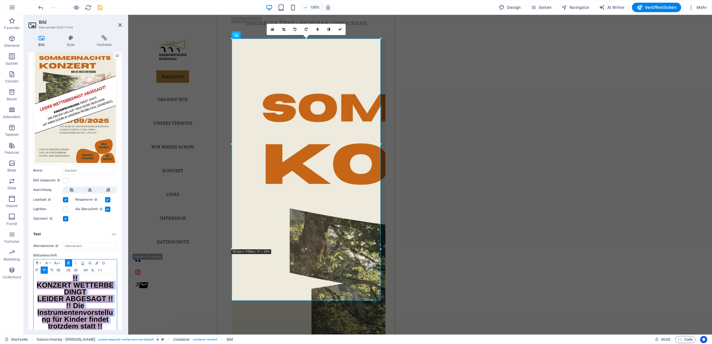
drag, startPoint x: 57, startPoint y: 291, endPoint x: 99, endPoint y: 334, distance: 60.7
click at [99, 333] on div "!! KONZERT WETTERBEDINGT LEIDER ABGESAGT !! !! Die Instrumentenvorstellung für …" at bounding box center [75, 303] width 83 height 59
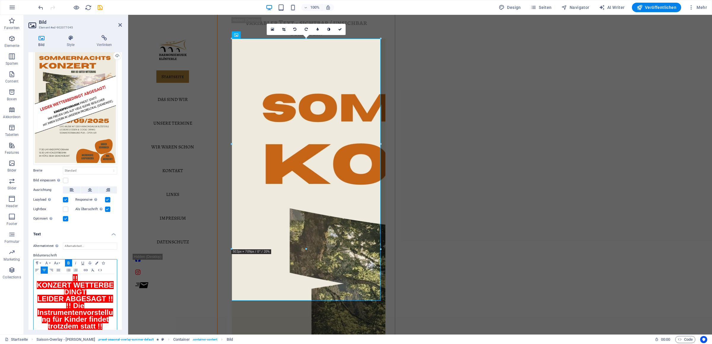
scroll to position [0, 0]
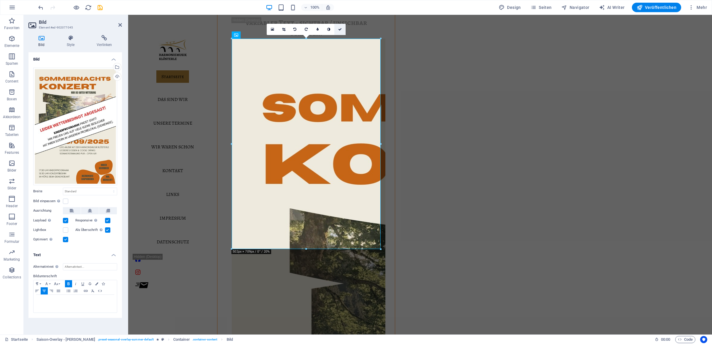
click at [340, 27] on link at bounding box center [340, 29] width 11 height 11
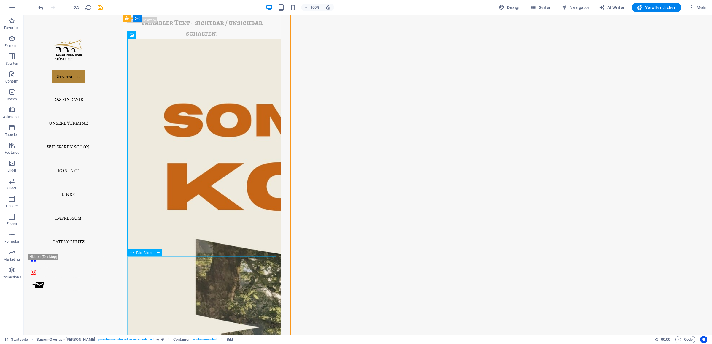
click at [153, 253] on div "Bild-Slider" at bounding box center [141, 252] width 28 height 7
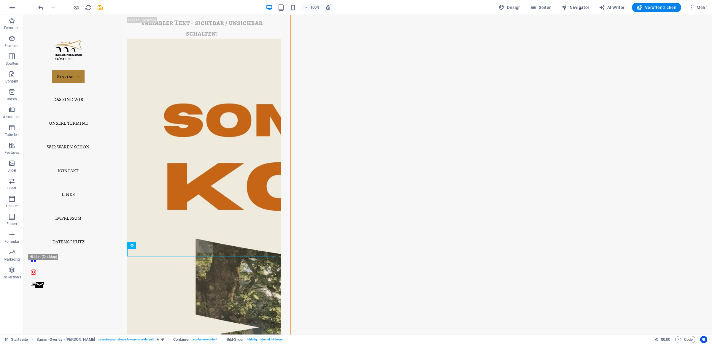
click at [576, 6] on span "Navigator" at bounding box center [576, 7] width 28 height 6
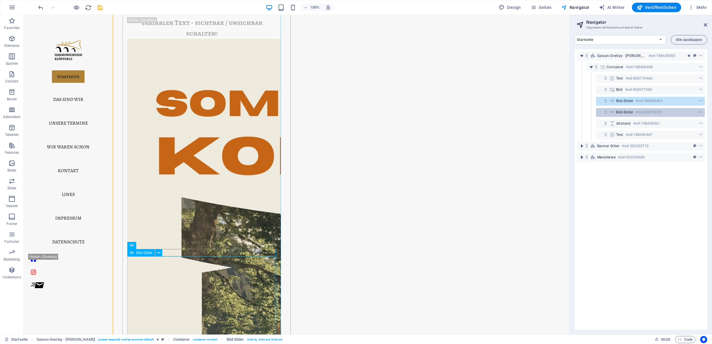
click at [626, 114] on span "Bild-Slider" at bounding box center [625, 112] width 17 height 5
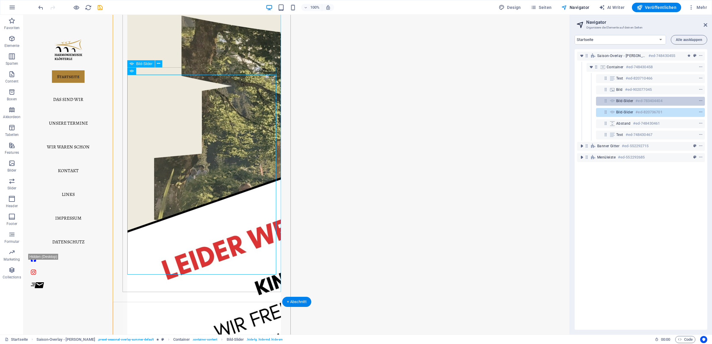
click at [634, 101] on div "Bild-Slider #ed-783404404" at bounding box center [646, 100] width 59 height 7
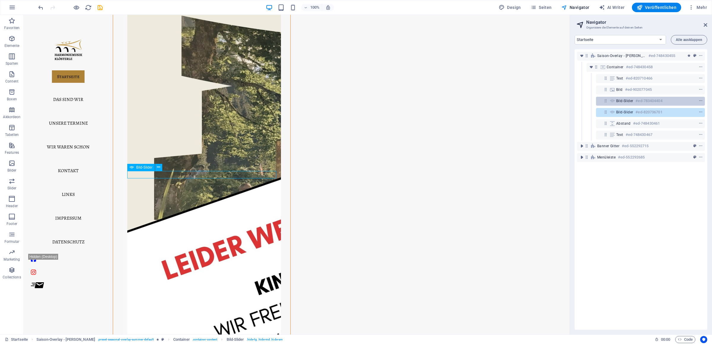
scroll to position [91, 0]
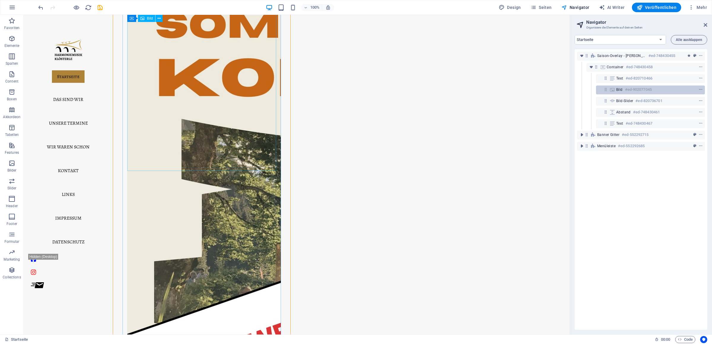
click at [635, 87] on h6 "#ed-902077045" at bounding box center [638, 89] width 27 height 7
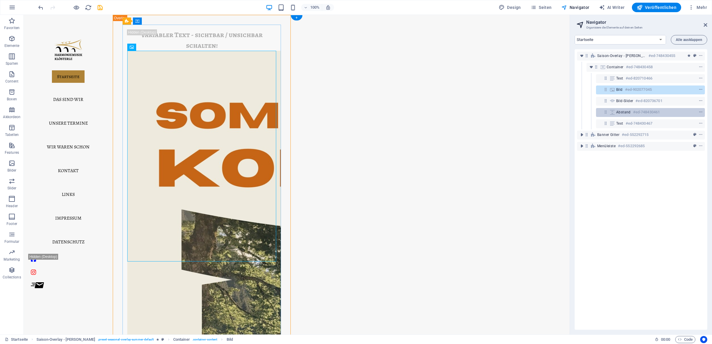
click at [638, 111] on h6 "#ed-748430461" at bounding box center [646, 112] width 27 height 7
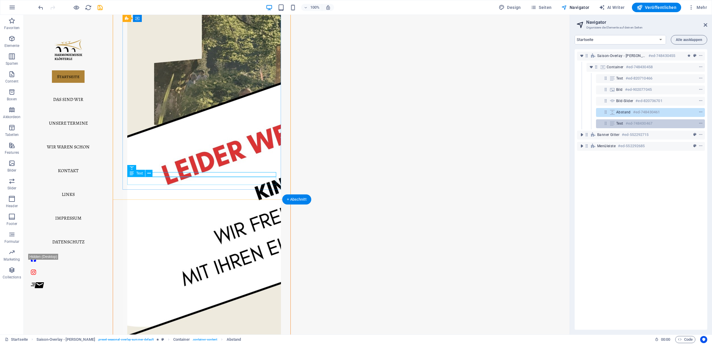
click at [638, 123] on h6 "#ed-748430467" at bounding box center [639, 123] width 27 height 7
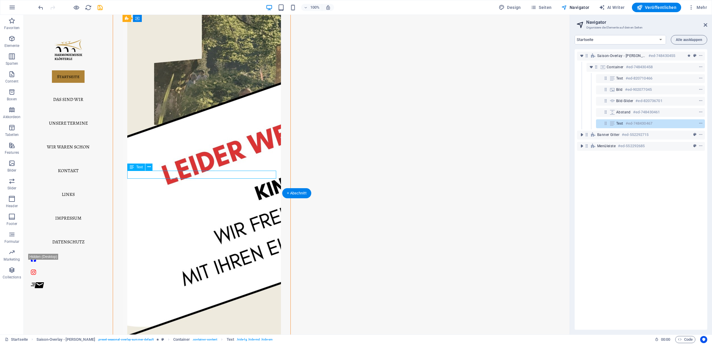
scroll to position [295, 0]
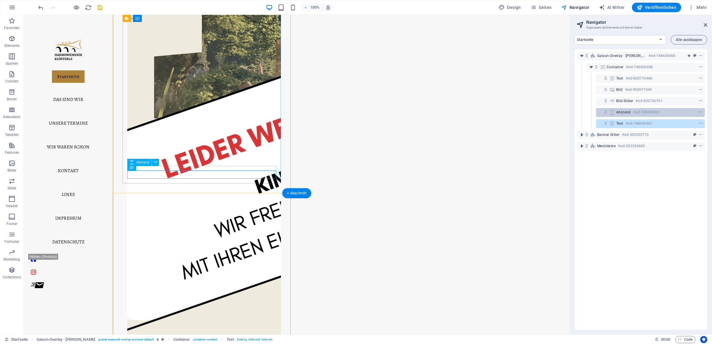
click at [645, 111] on h6 "#ed-748430461" at bounding box center [646, 112] width 27 height 7
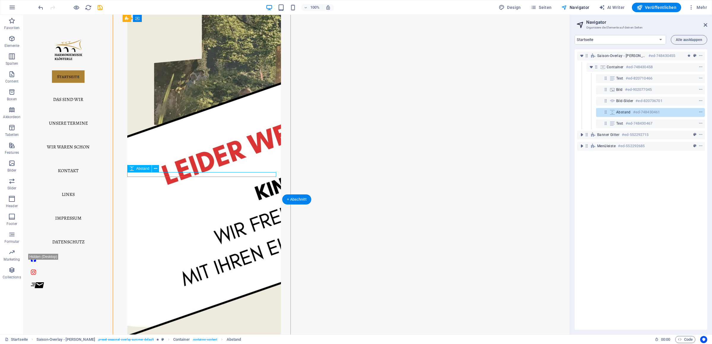
click at [645, 111] on h6 "#ed-748430461" at bounding box center [646, 112] width 27 height 7
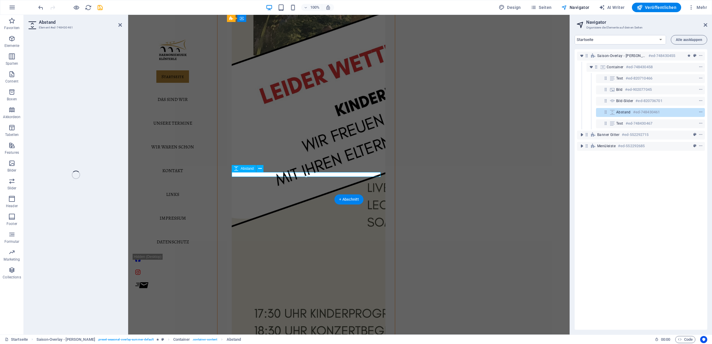
select select "rem"
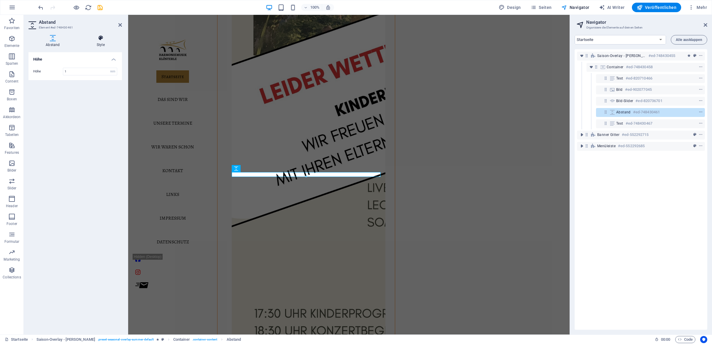
click at [102, 45] on h4 "Style" at bounding box center [101, 41] width 42 height 12
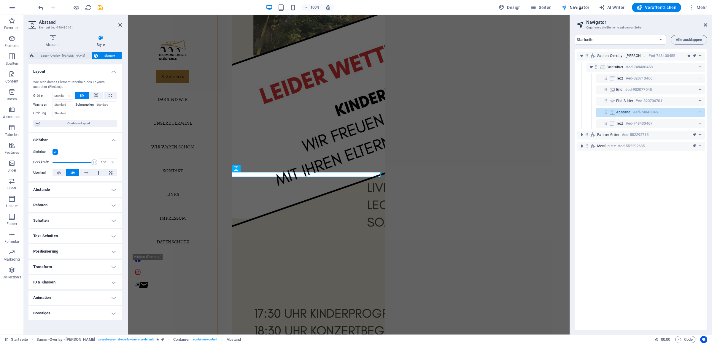
click at [54, 151] on label at bounding box center [55, 151] width 5 height 5
click at [0, 0] on input "Sichtbar" at bounding box center [0, 0] width 0 height 0
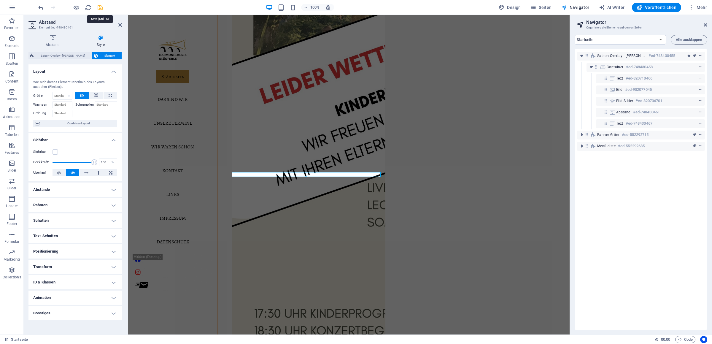
click at [101, 9] on icon "save" at bounding box center [100, 7] width 7 height 7
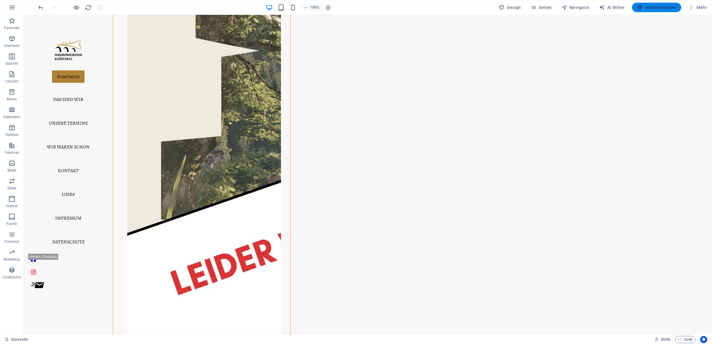
click at [653, 6] on span "Veröffentlichen" at bounding box center [657, 7] width 40 height 6
